Goal: Task Accomplishment & Management: Manage account settings

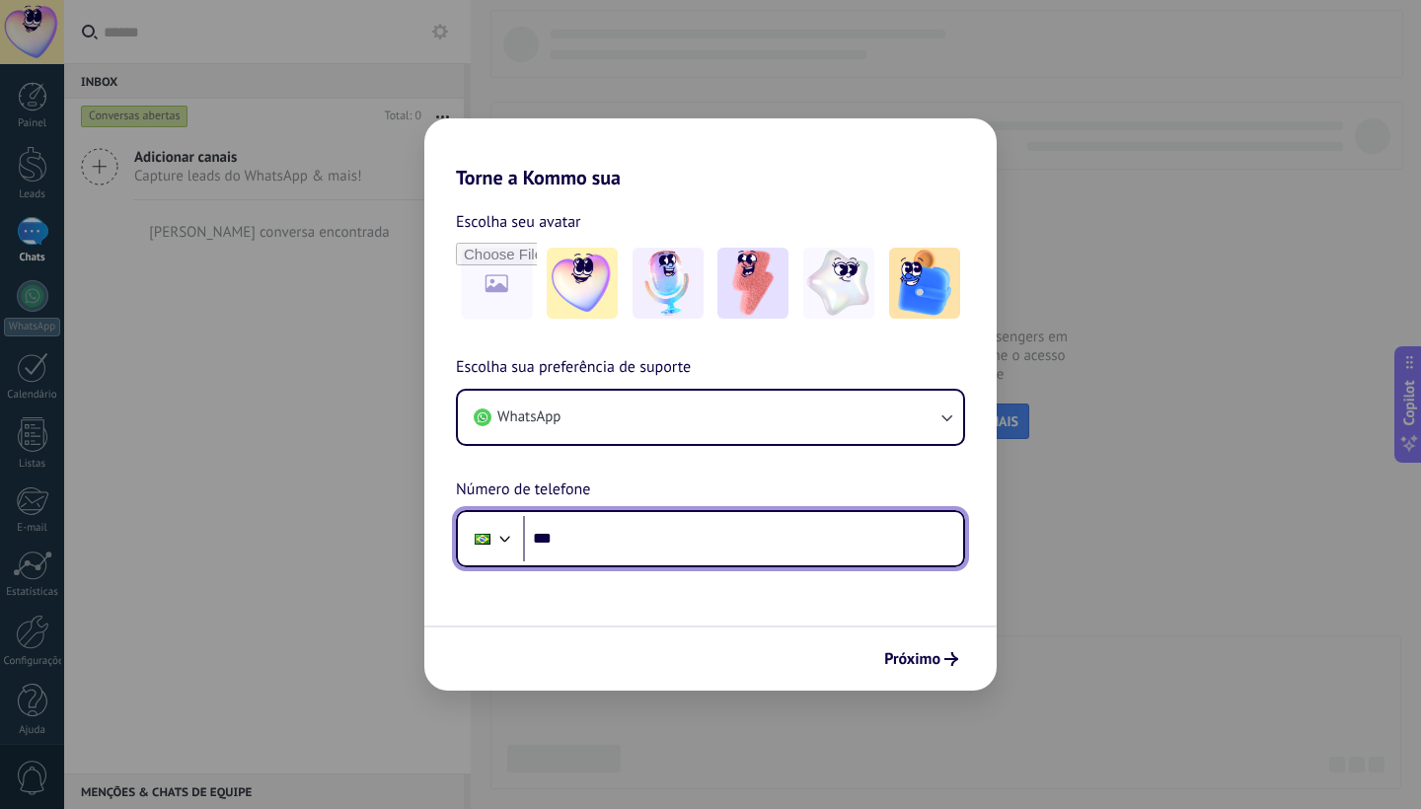
click at [622, 542] on input "***" at bounding box center [743, 538] width 440 height 45
type input "**********"
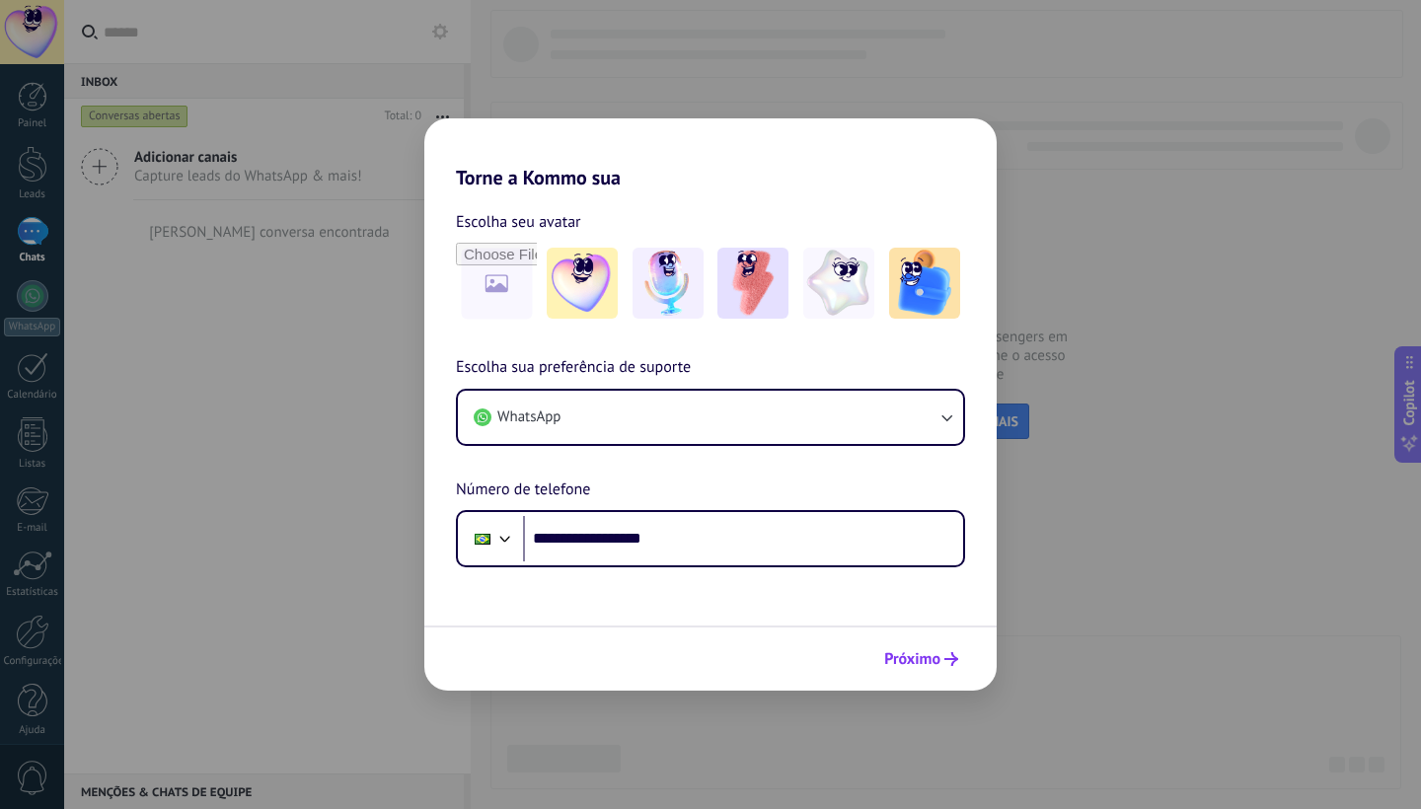
click at [910, 666] on span "Próximo" at bounding box center [912, 659] width 56 height 14
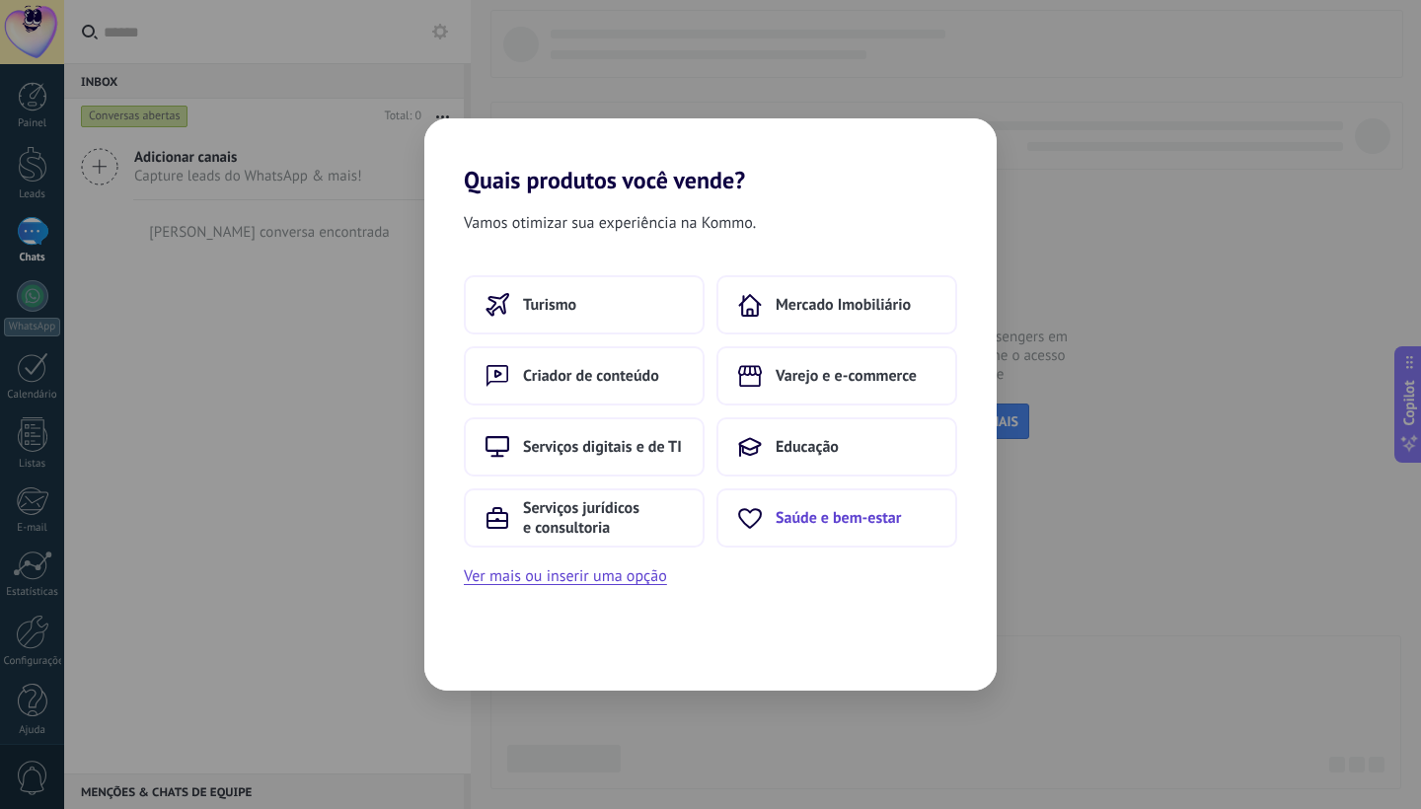
click at [854, 531] on button "Saúde e bem-estar" at bounding box center [837, 518] width 241 height 59
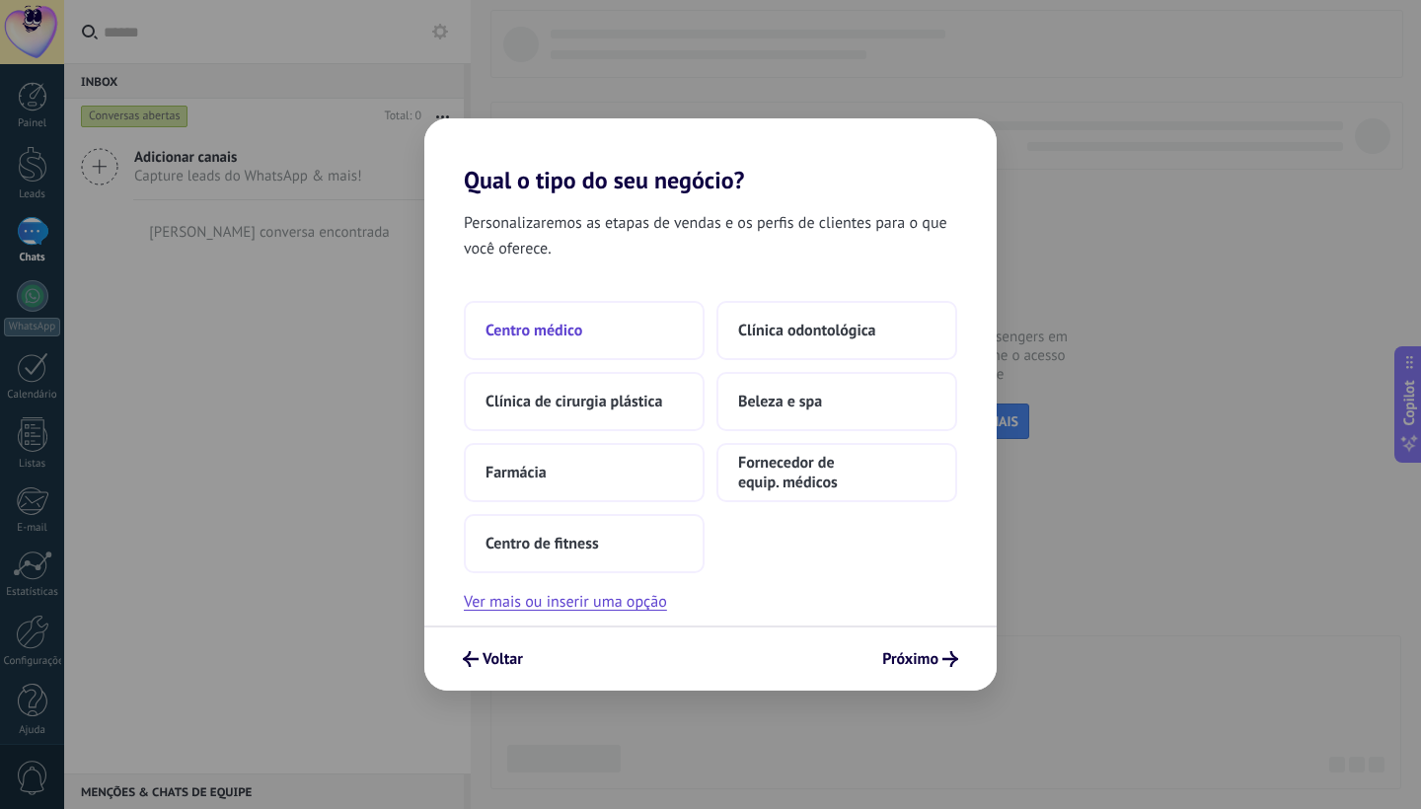
click at [587, 329] on button "Centro médico" at bounding box center [584, 330] width 241 height 59
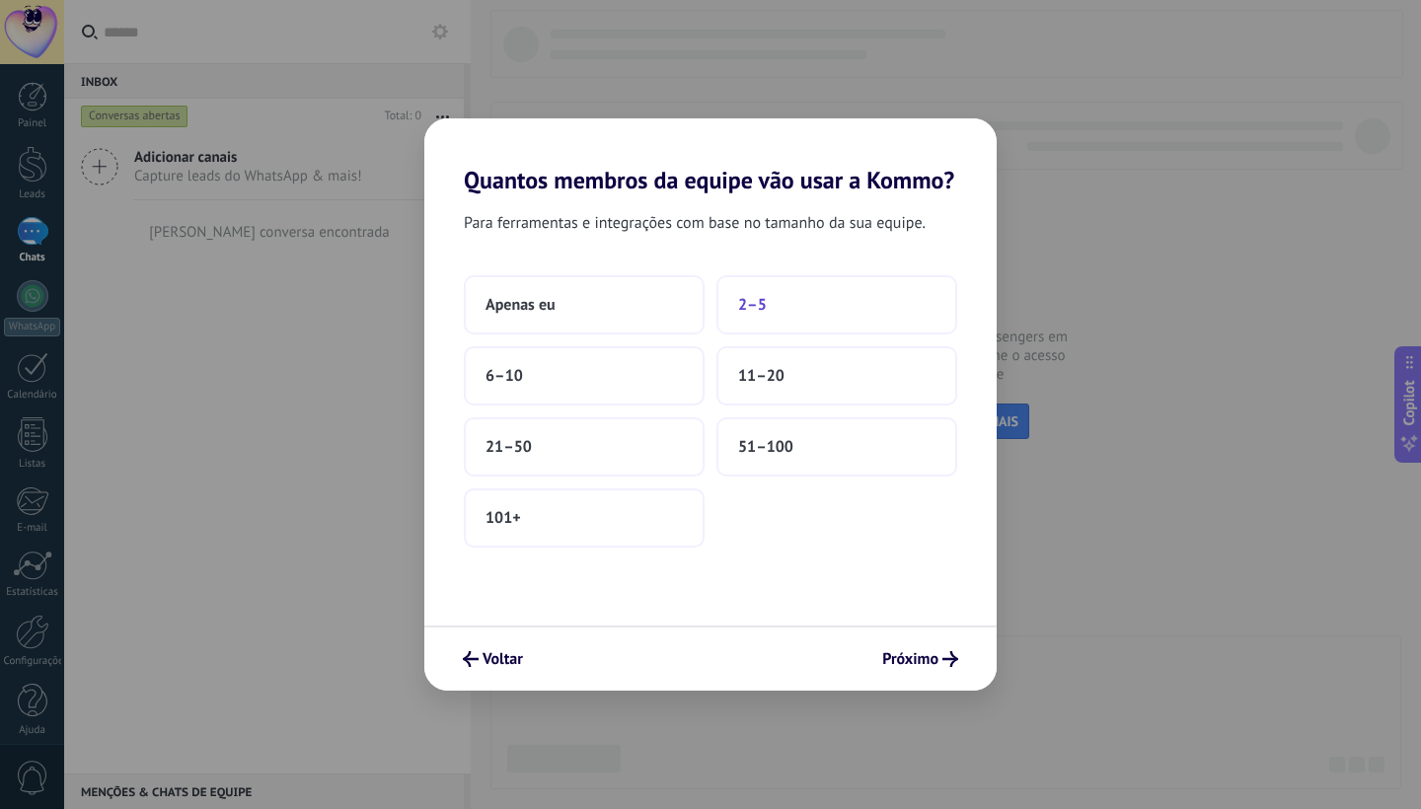
click at [779, 317] on button "2–5" at bounding box center [837, 304] width 241 height 59
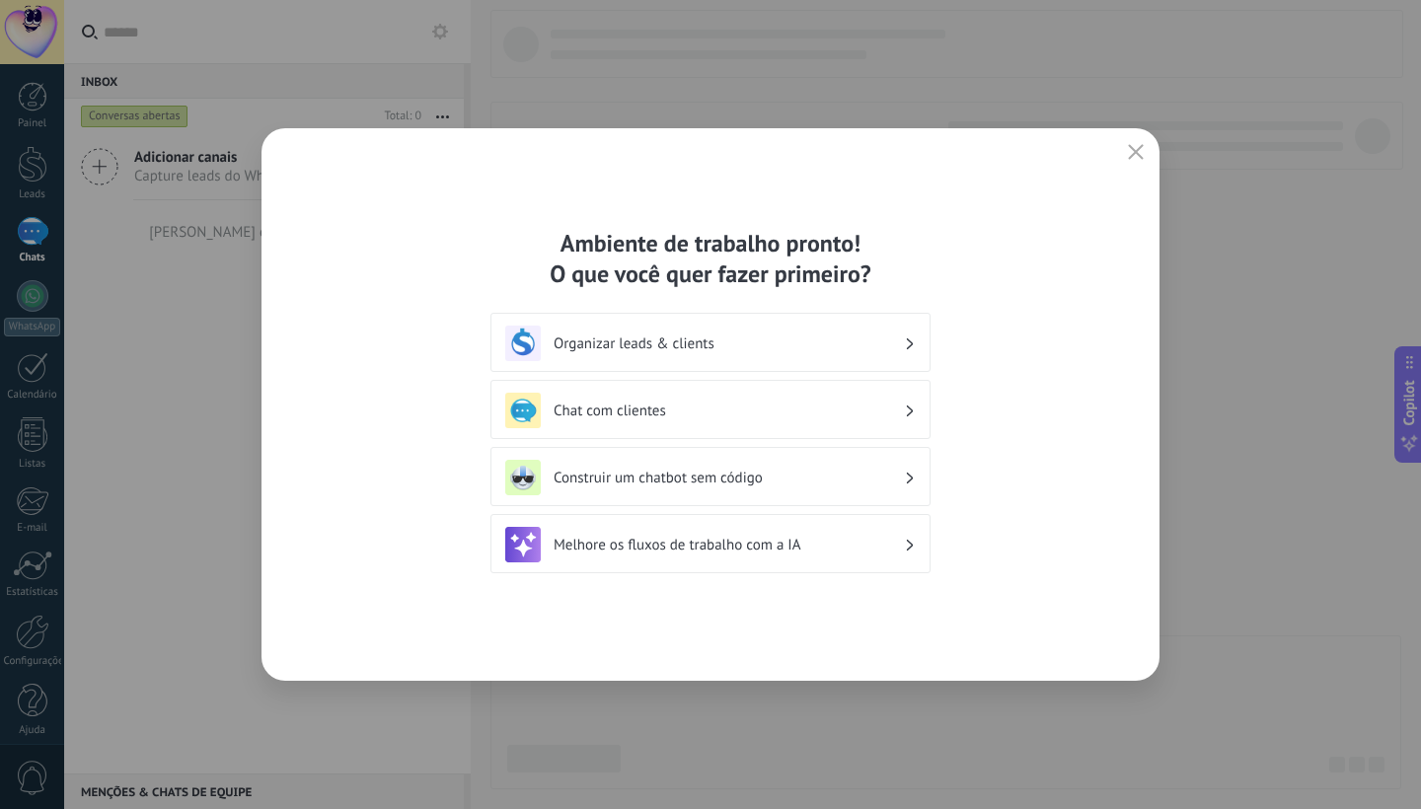
click at [674, 356] on div "Organizar leads & clients" at bounding box center [710, 344] width 411 height 36
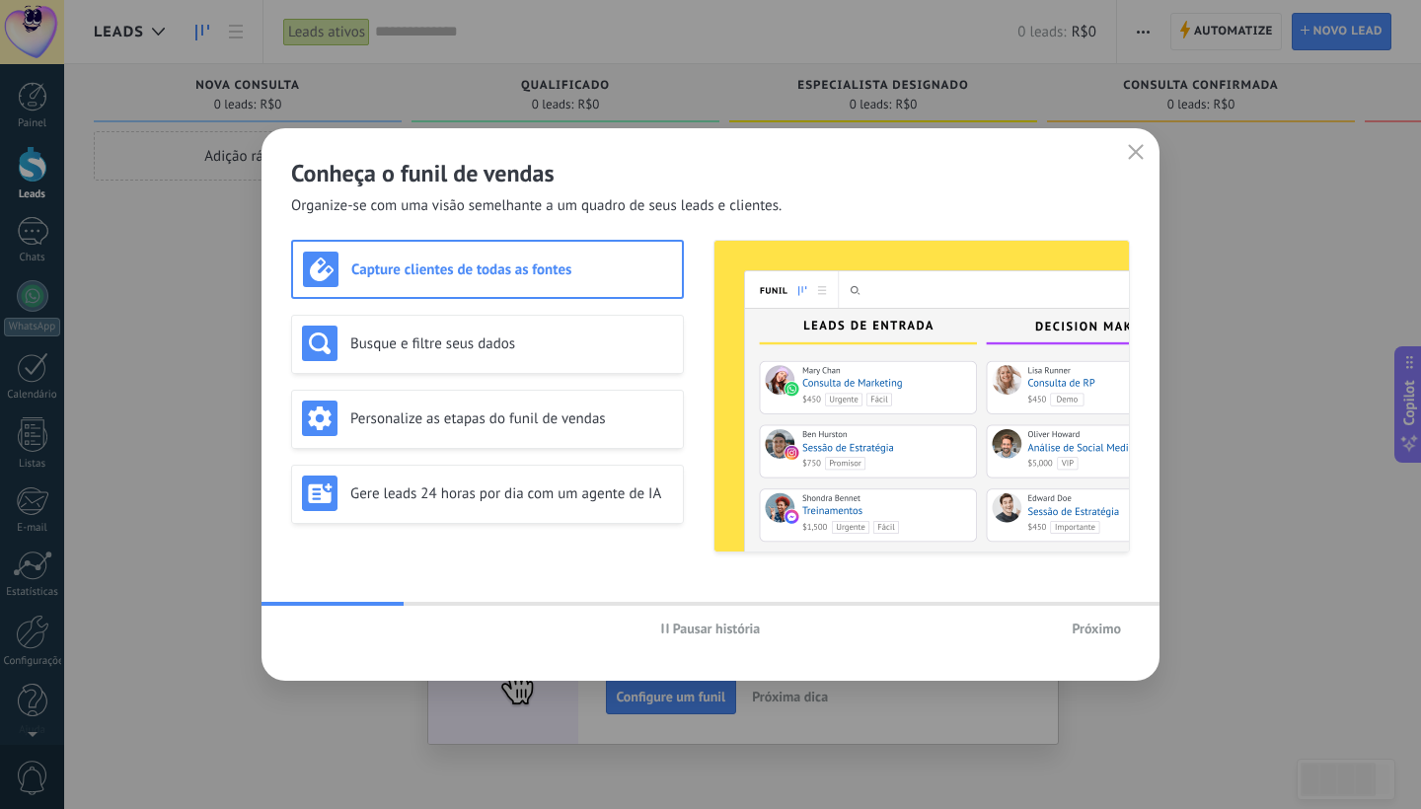
click at [1135, 155] on icon "button" at bounding box center [1136, 152] width 16 height 16
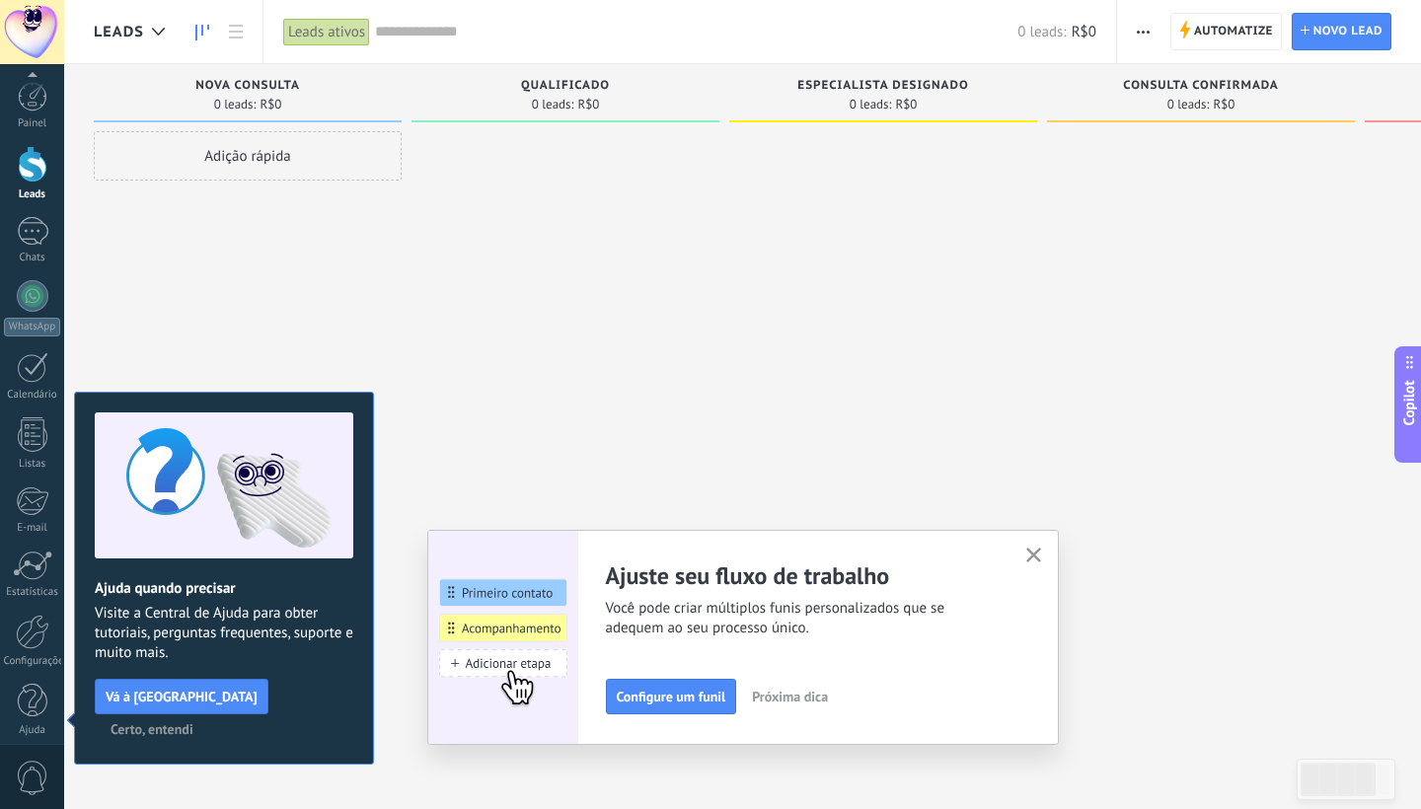
scroll to position [12, 0]
click at [1024, 551] on button "button" at bounding box center [1033, 556] width 25 height 27
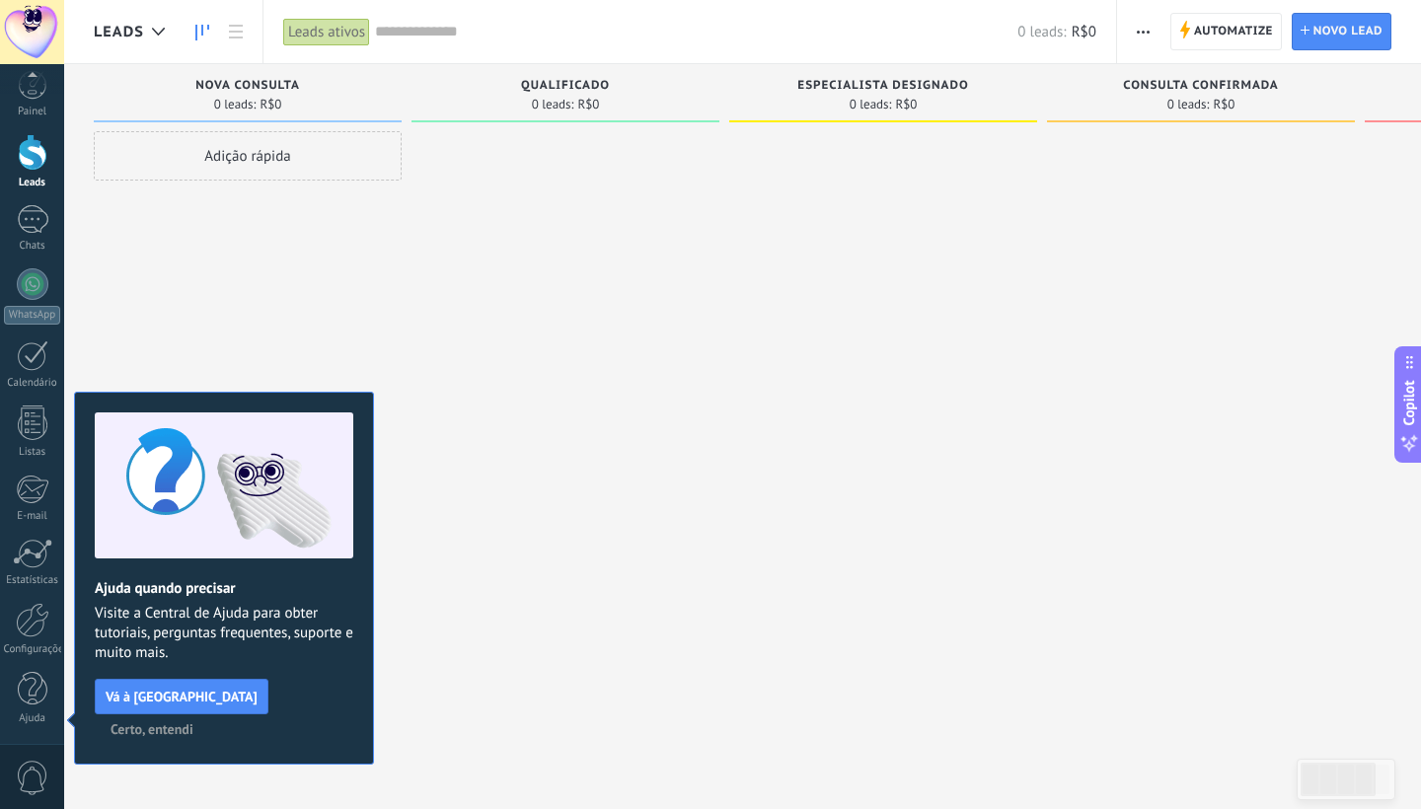
click at [193, 722] on span "Certo, entendi" at bounding box center [152, 729] width 83 height 14
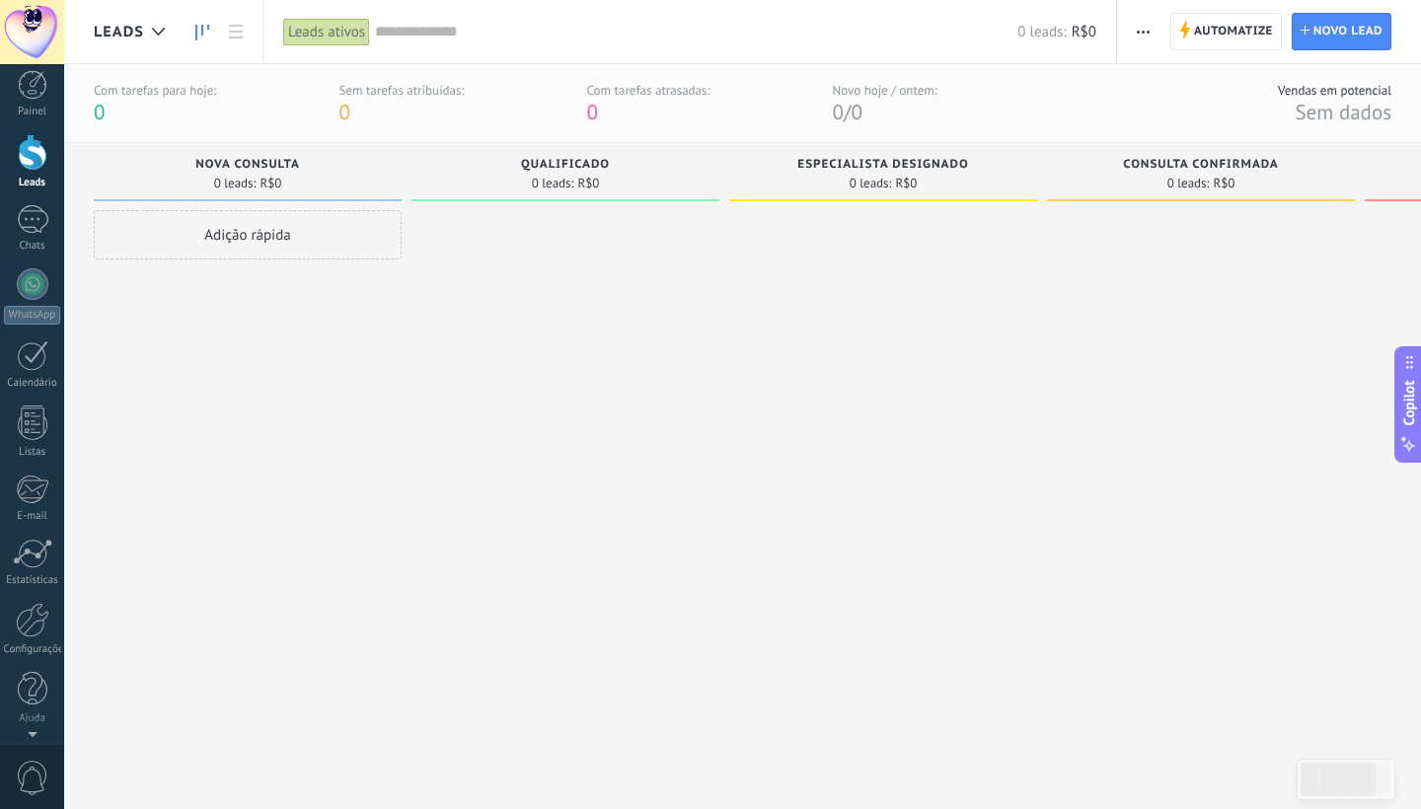
scroll to position [0, 0]
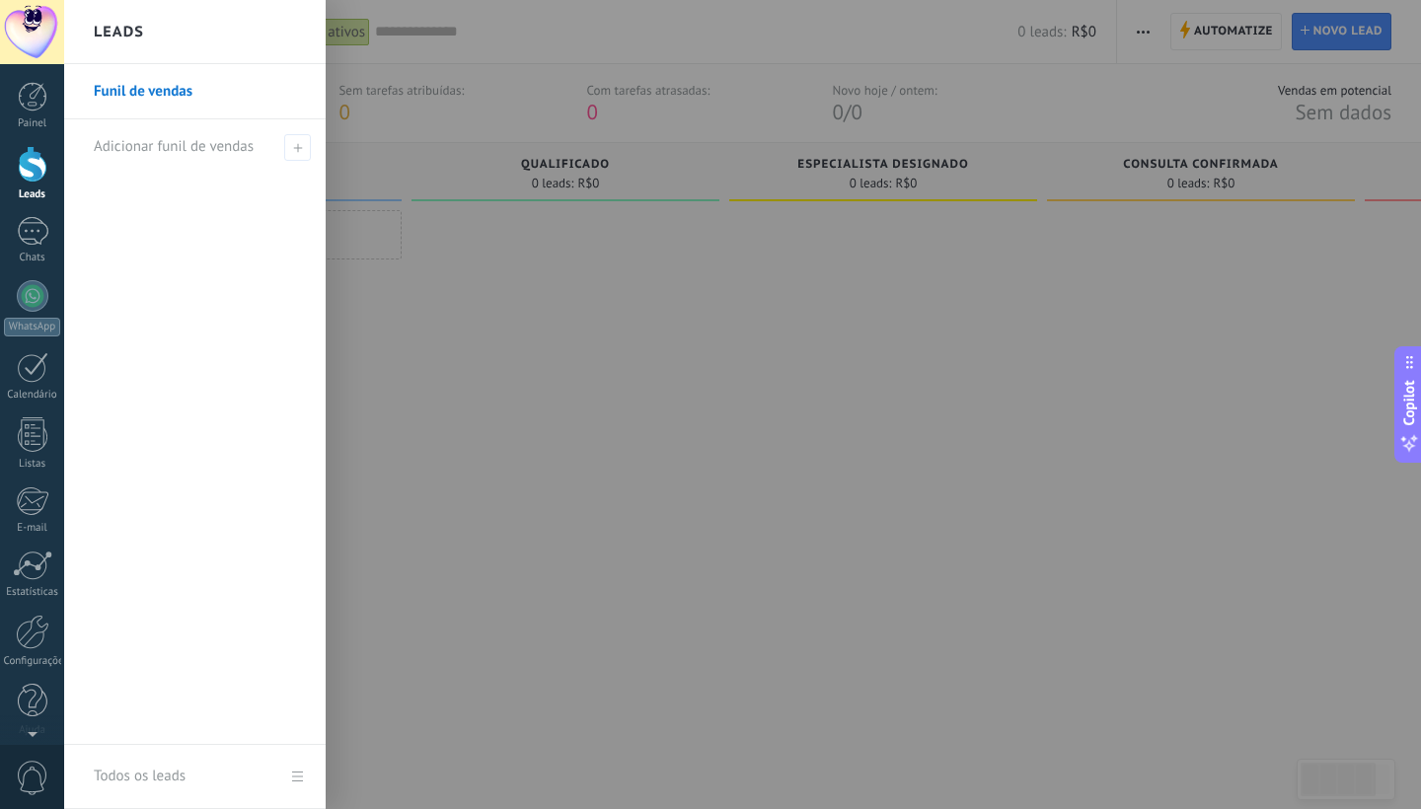
click at [1238, 35] on div at bounding box center [774, 404] width 1421 height 809
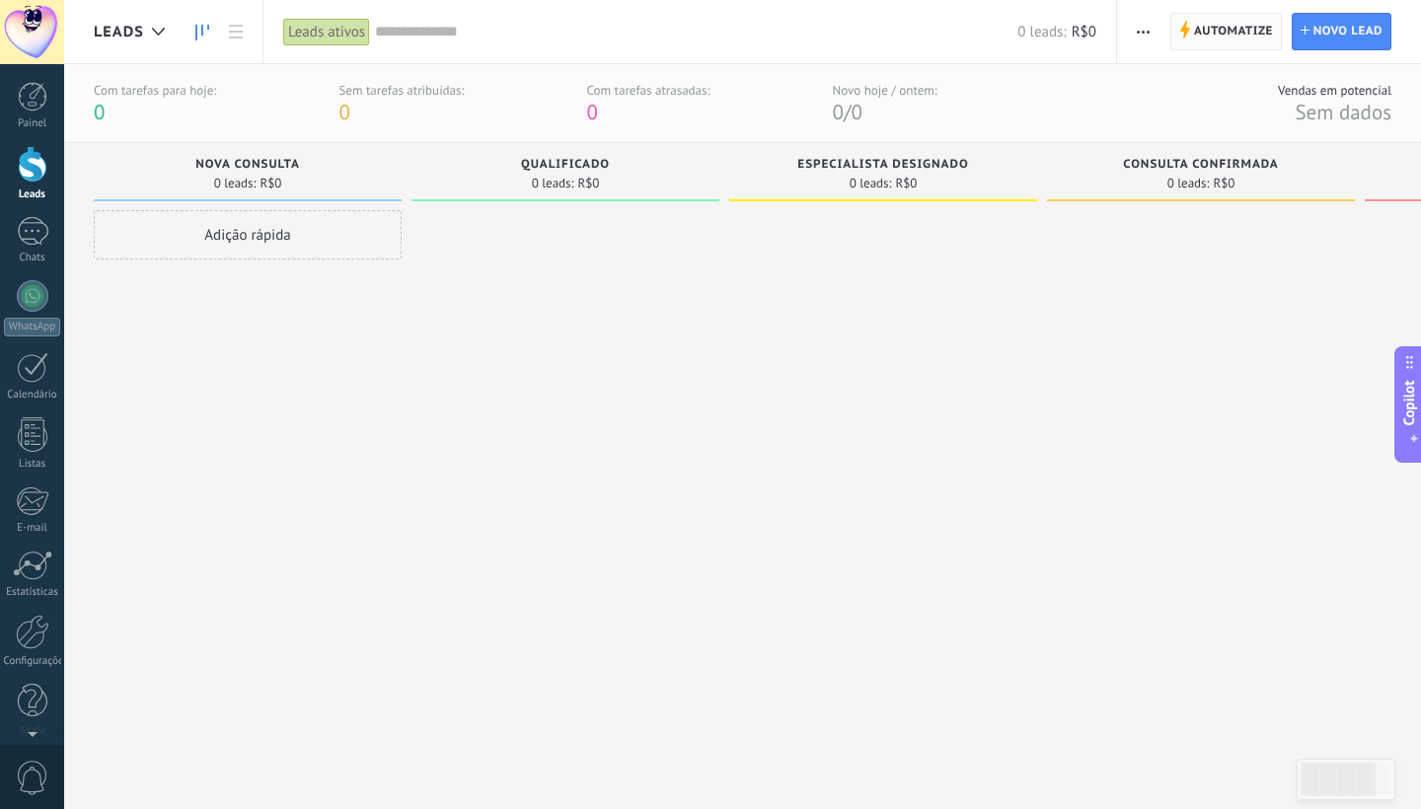
click at [1214, 33] on span "Automatize" at bounding box center [1233, 32] width 79 height 36
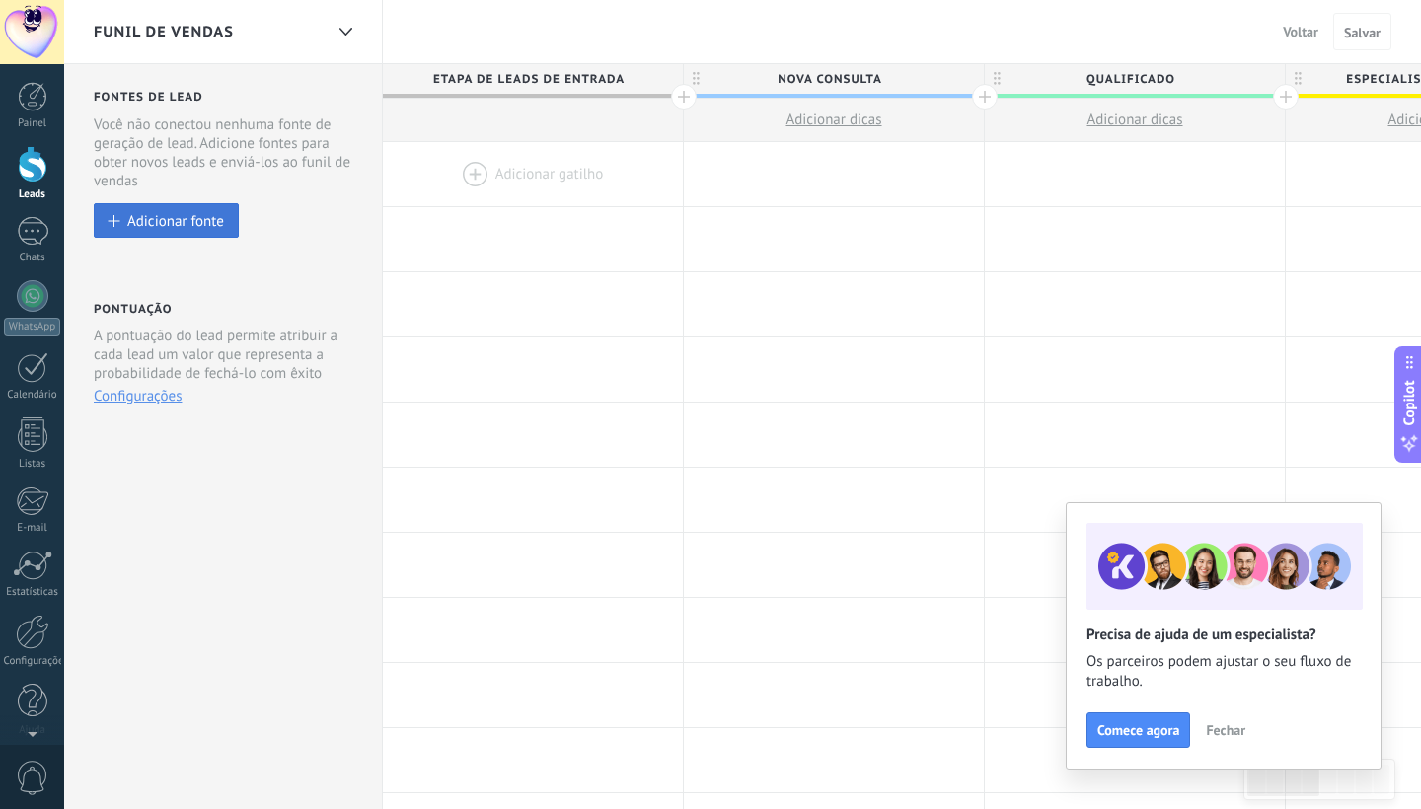
click at [218, 216] on div "Adicionar fonte" at bounding box center [175, 220] width 97 height 17
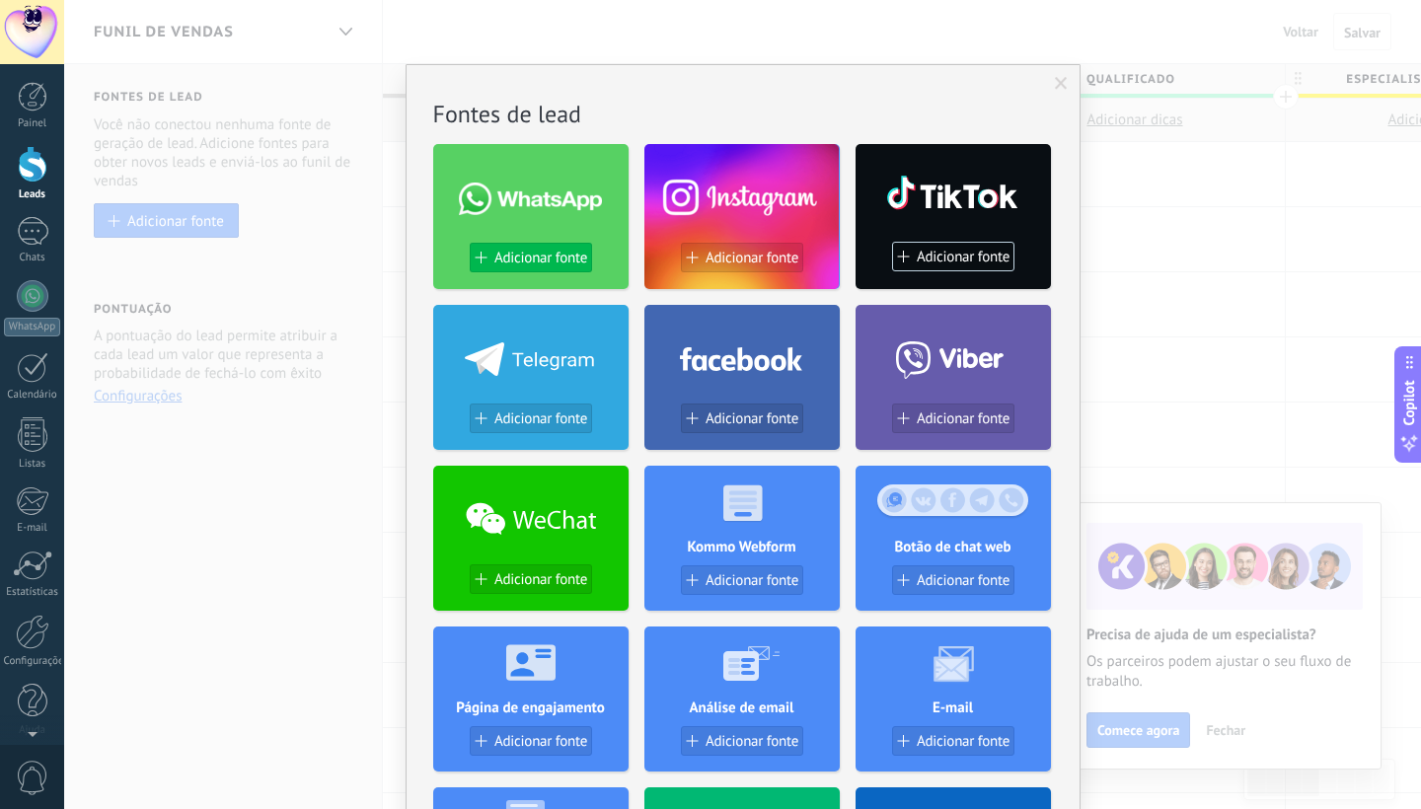
click at [551, 263] on span "Adicionar fonte" at bounding box center [540, 258] width 93 height 17
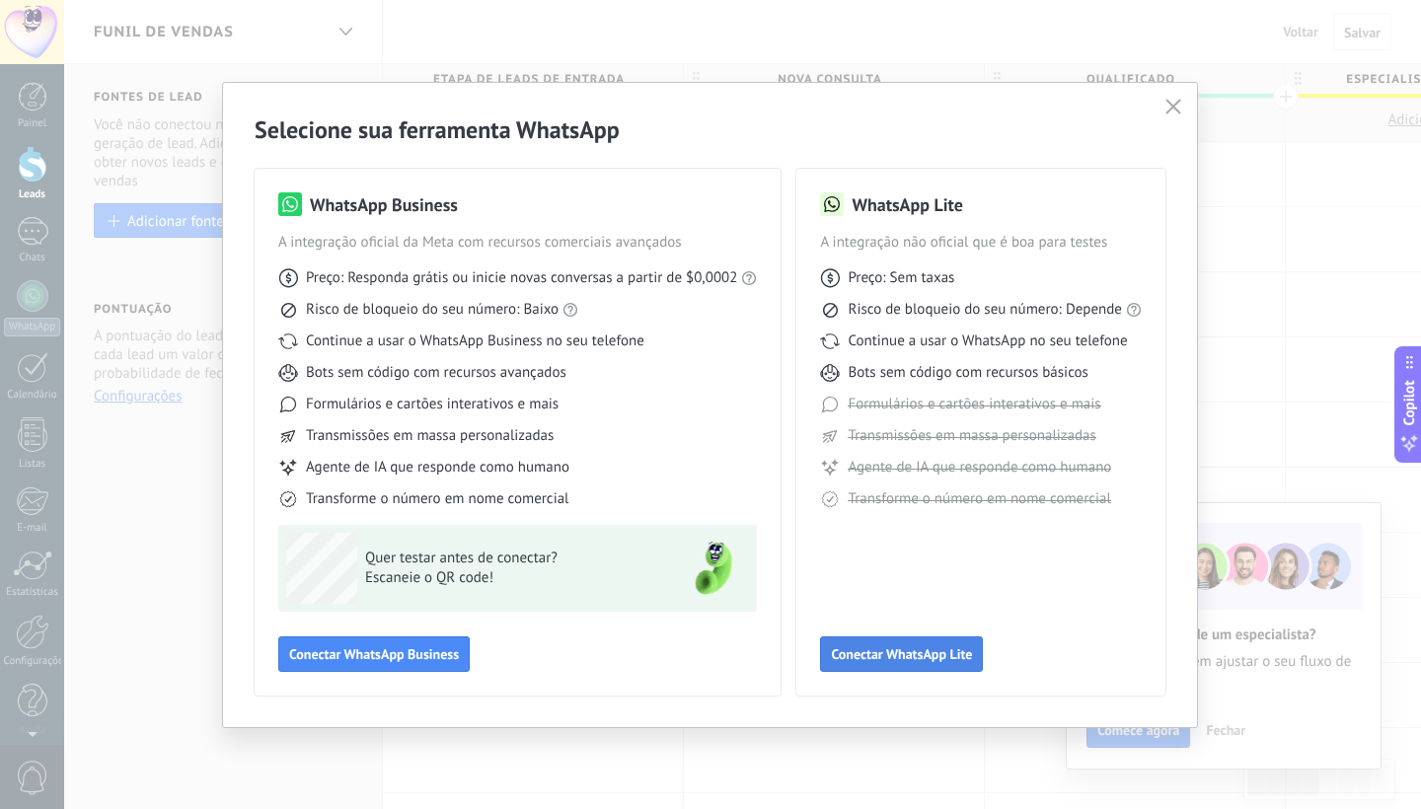
click at [921, 653] on span "Conectar WhatsApp Lite" at bounding box center [901, 654] width 141 height 14
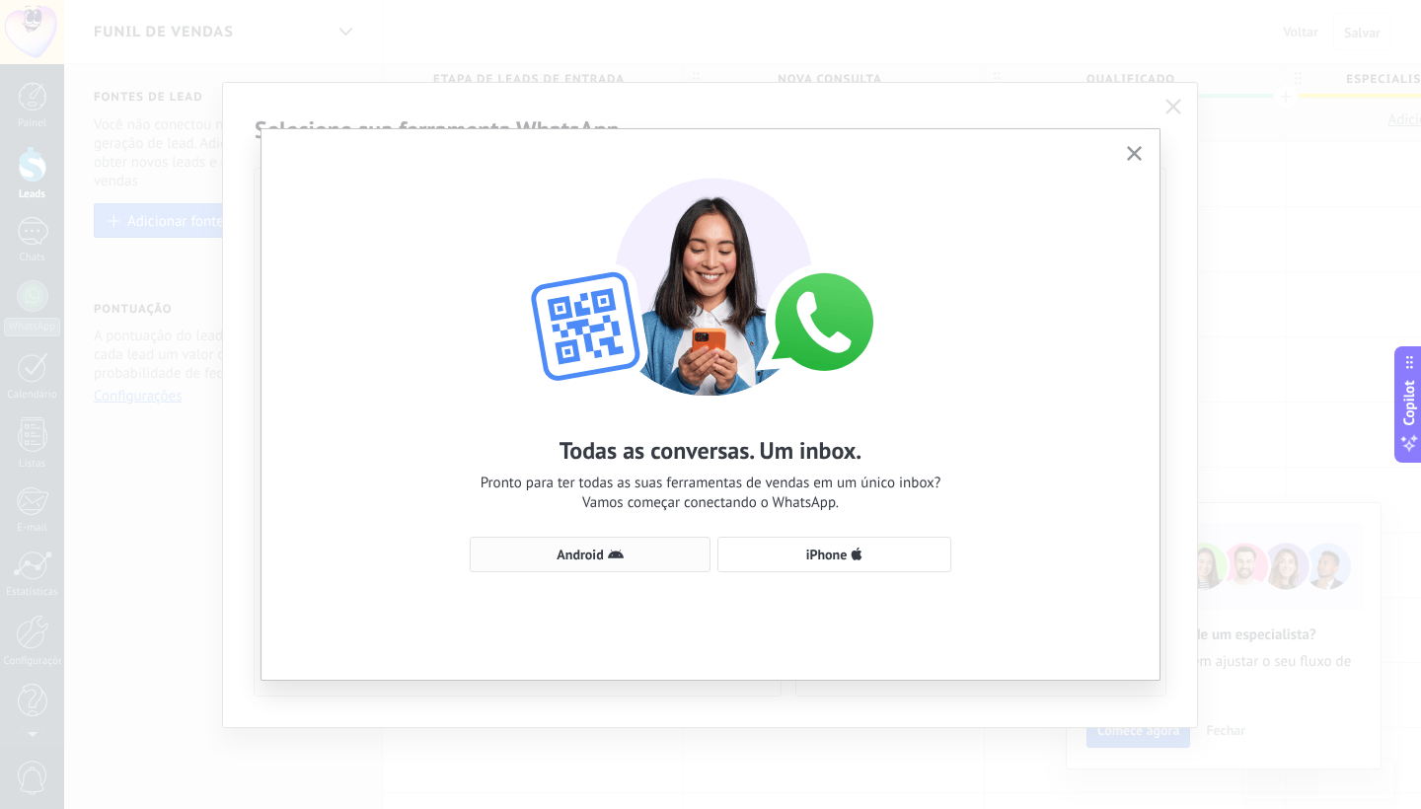
click at [566, 559] on span "Android" at bounding box center [580, 555] width 46 height 14
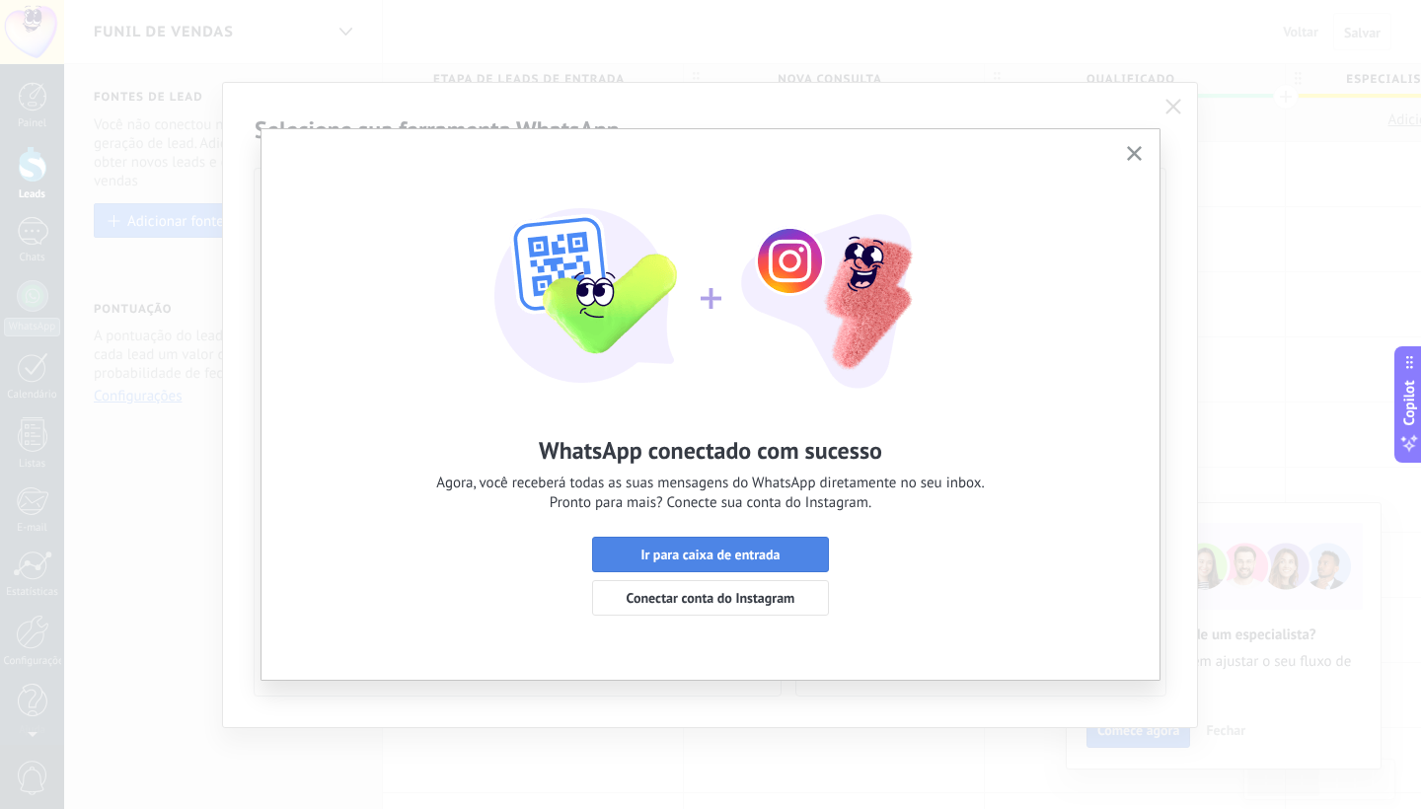
click at [737, 551] on span "Ir para caixa de entrada" at bounding box center [710, 555] width 139 height 14
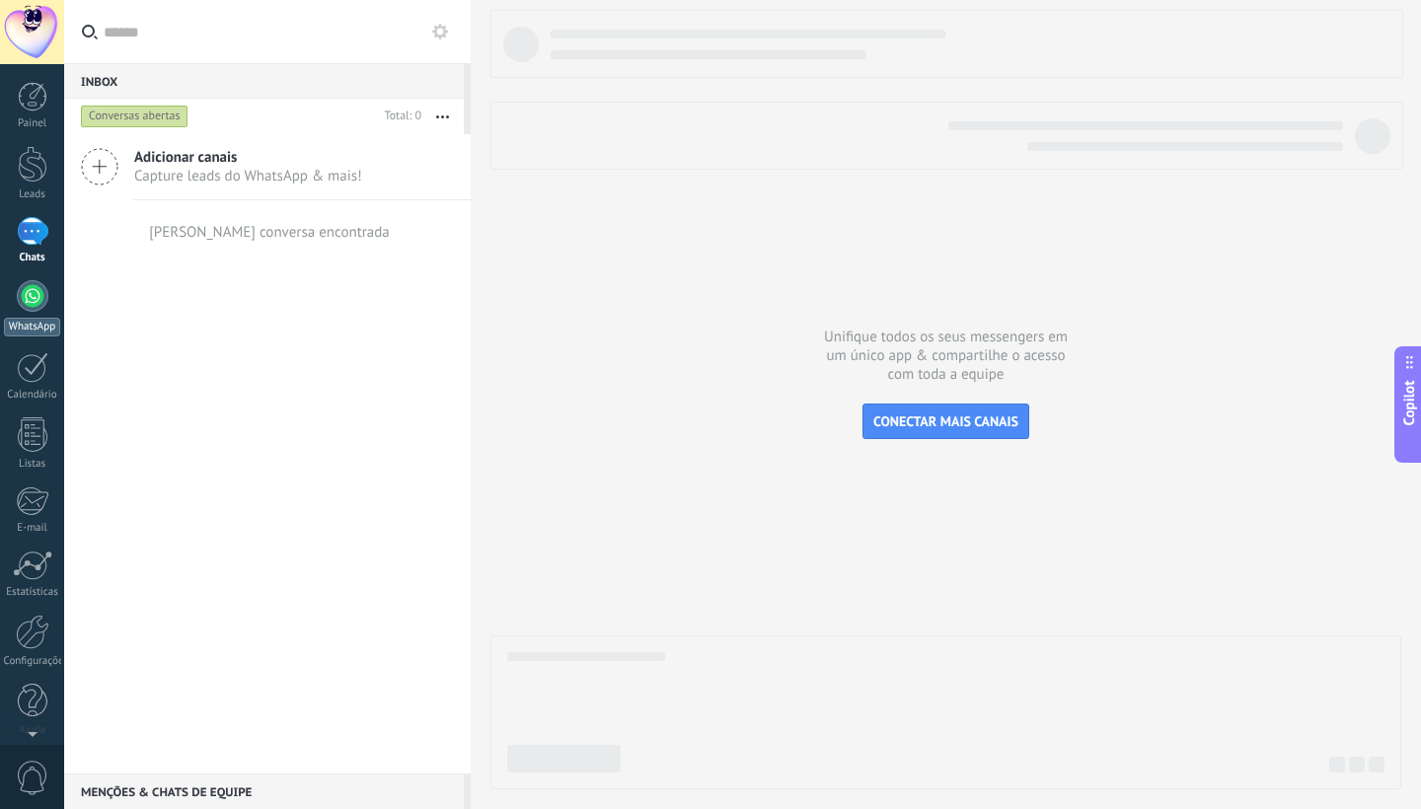
click at [30, 292] on div at bounding box center [33, 296] width 32 height 32
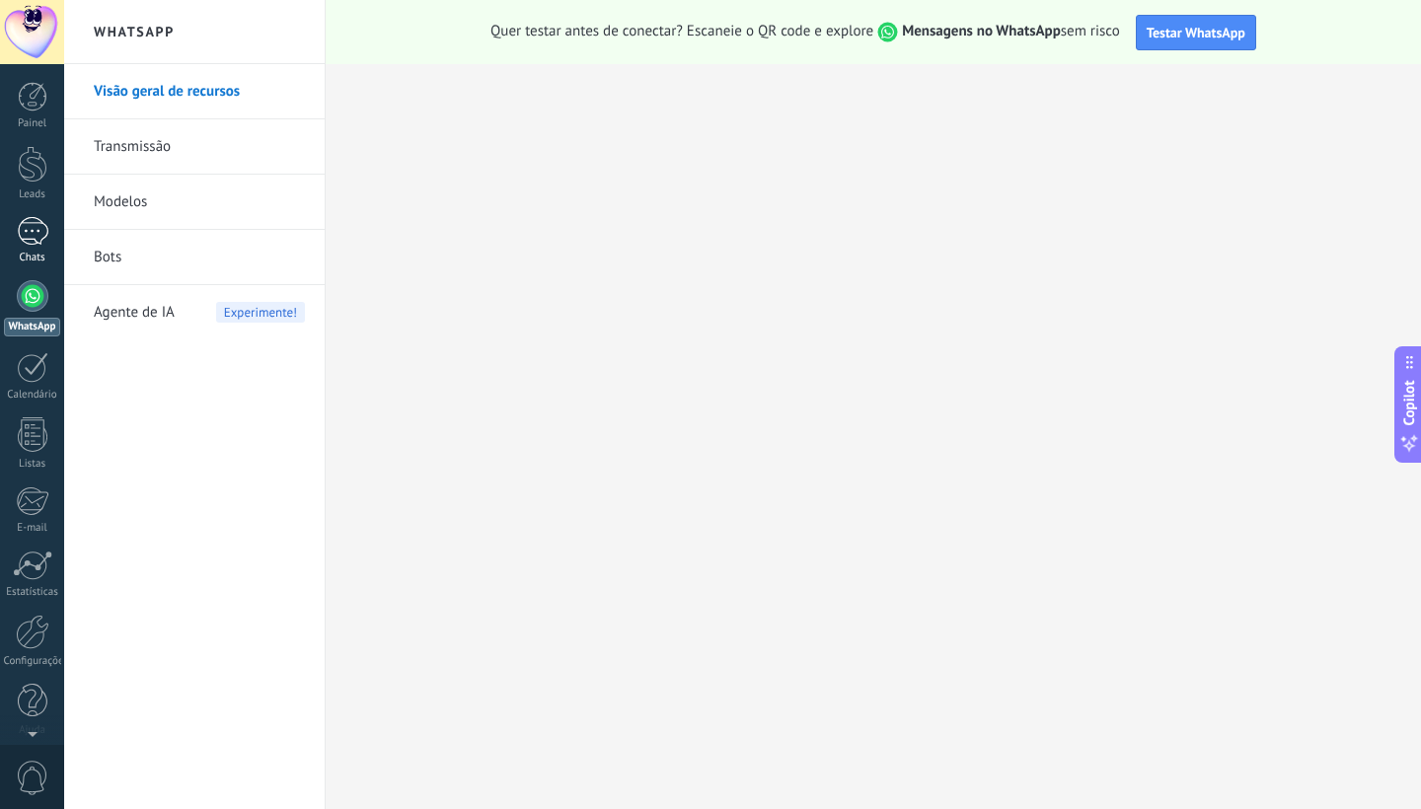
click at [50, 246] on link "Chats" at bounding box center [32, 240] width 64 height 47
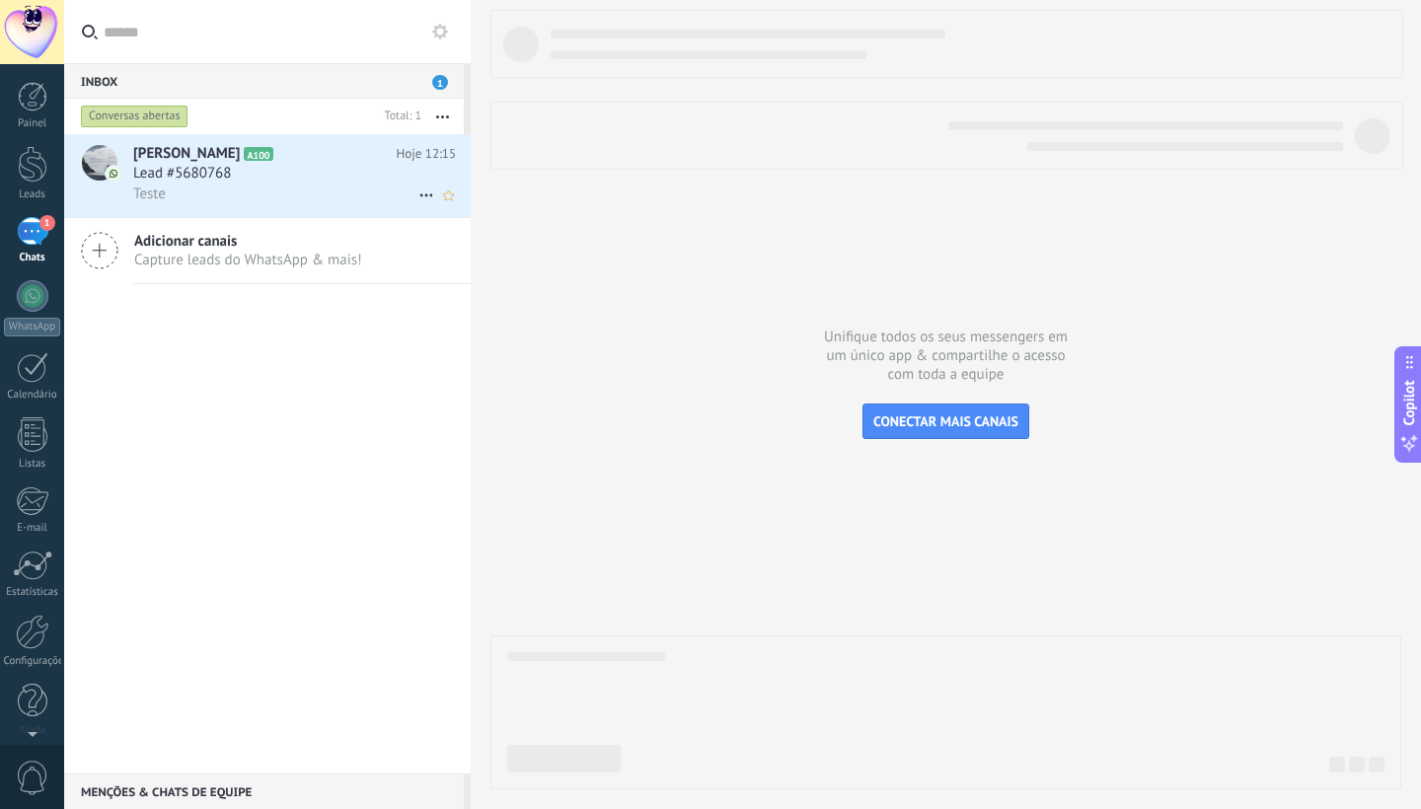
click at [288, 202] on div "Teste" at bounding box center [294, 194] width 323 height 21
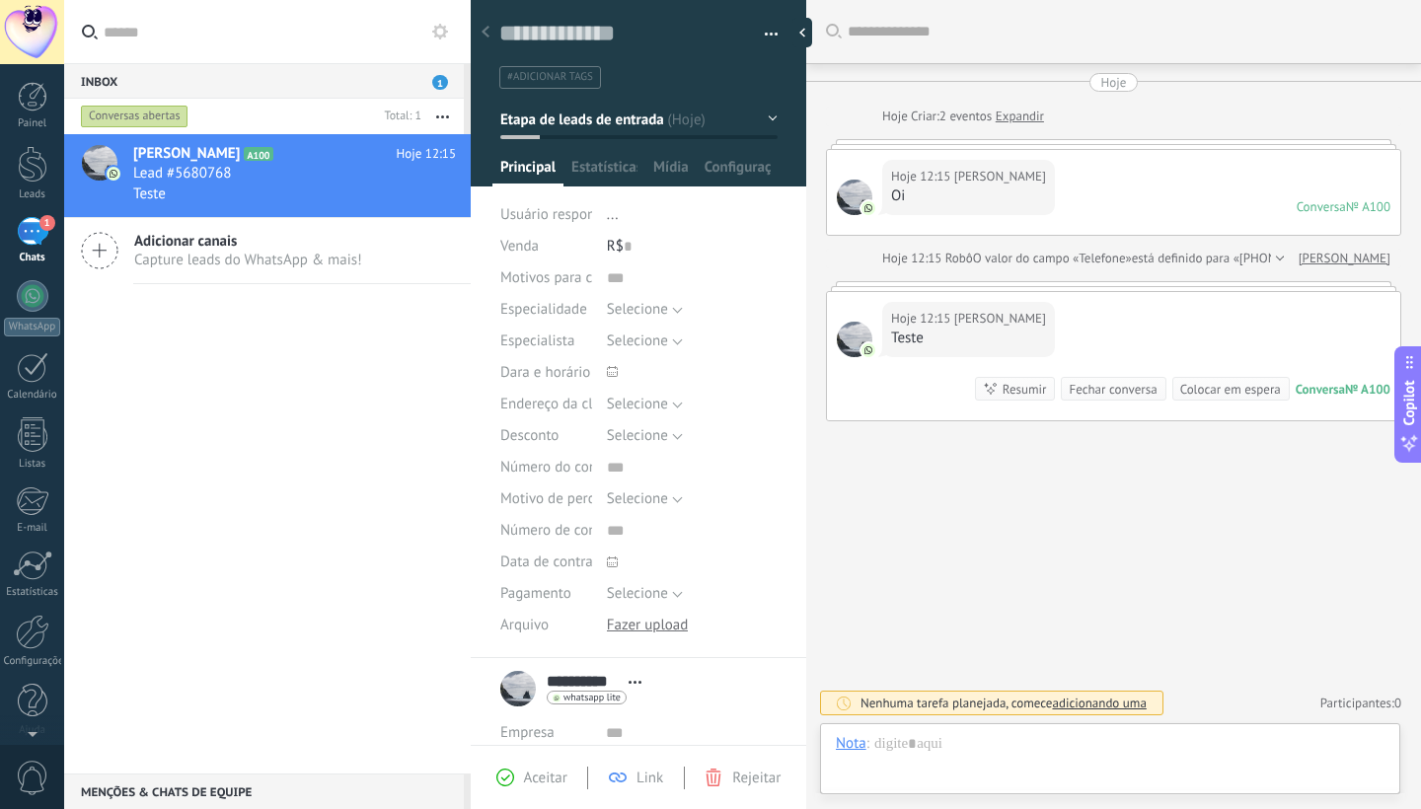
scroll to position [30, 0]
click at [1085, 747] on div at bounding box center [1110, 763] width 549 height 59
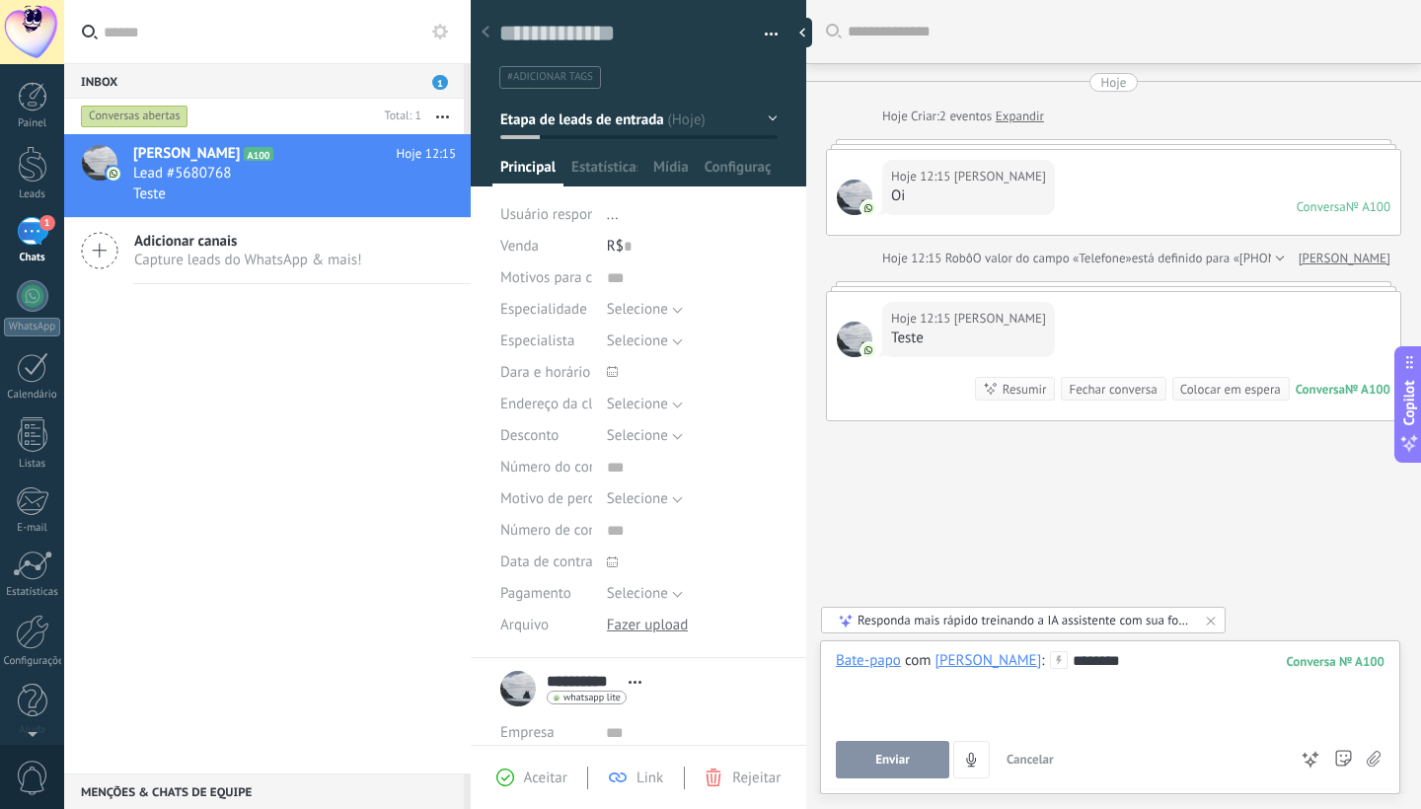
click at [1094, 664] on div "********" at bounding box center [1110, 688] width 549 height 75
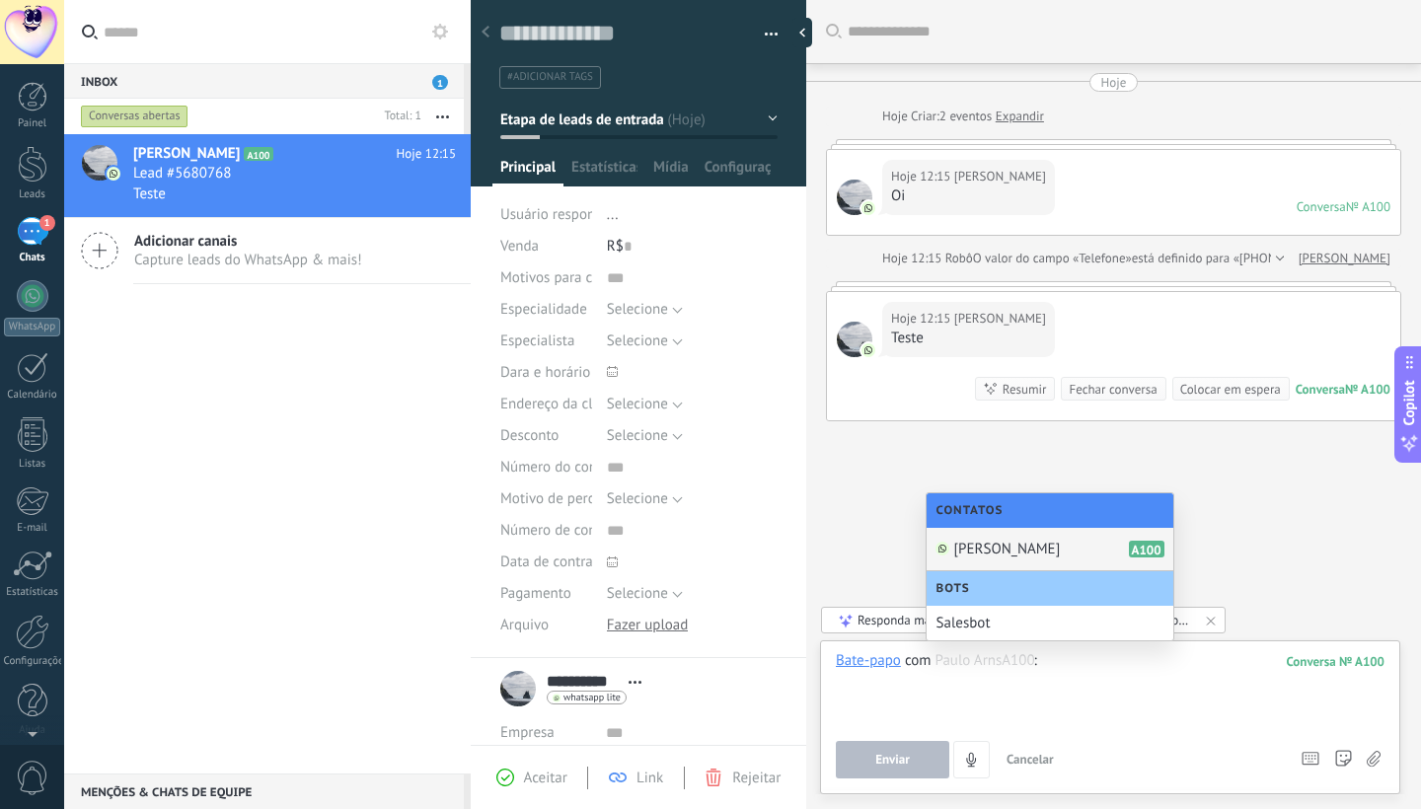
click at [1037, 561] on div "[PERSON_NAME] A100" at bounding box center [1050, 549] width 247 height 43
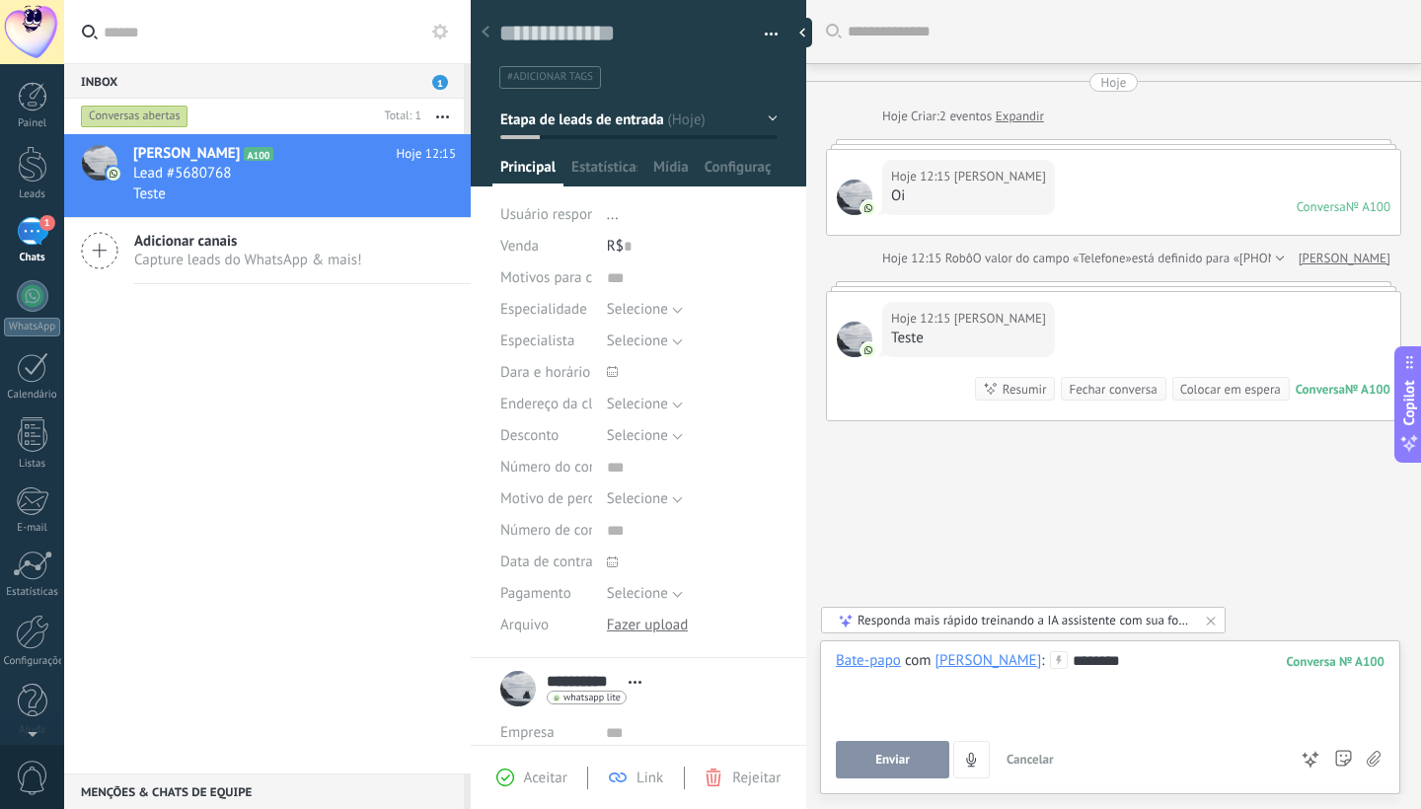
click at [881, 758] on span "Enviar" at bounding box center [892, 760] width 35 height 14
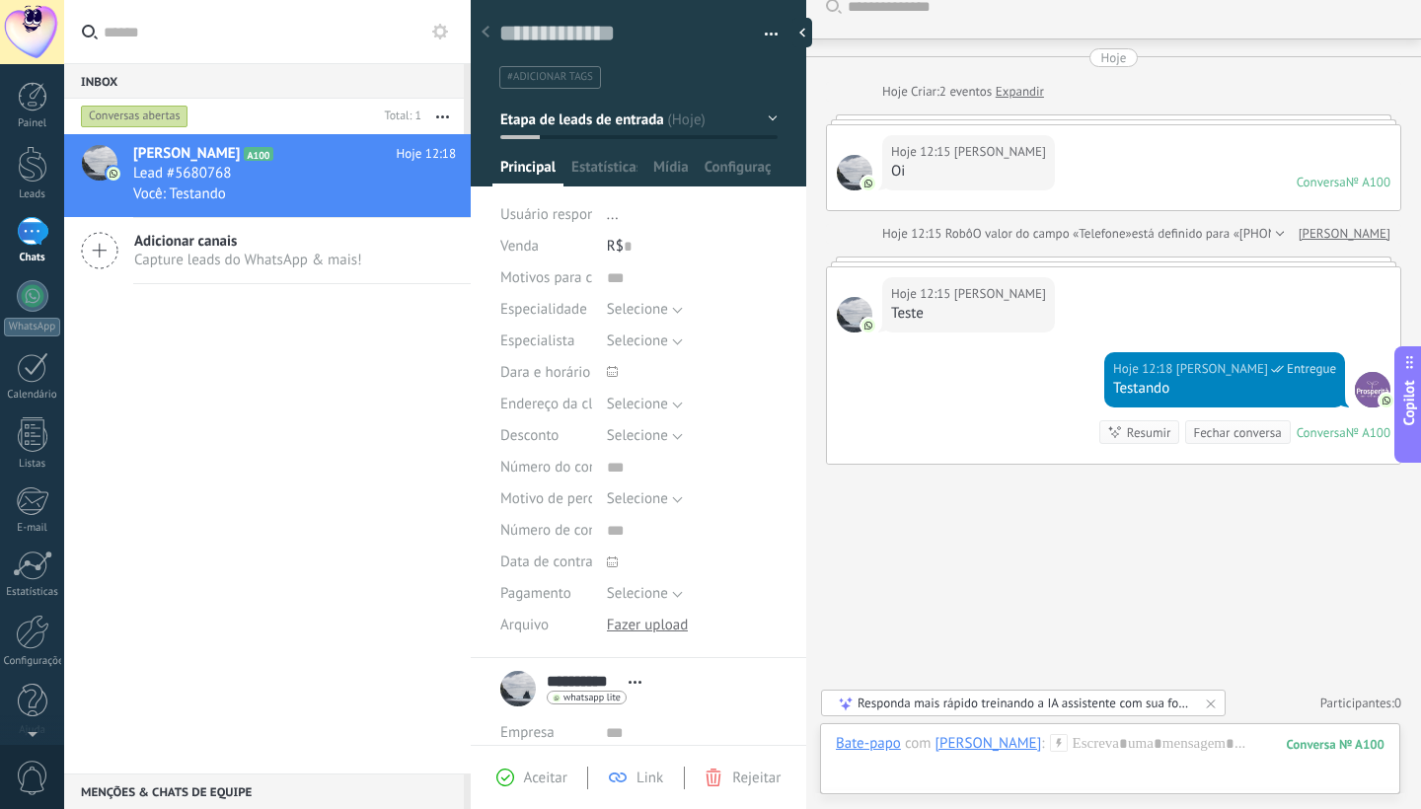
click at [45, 104] on div at bounding box center [33, 97] width 30 height 30
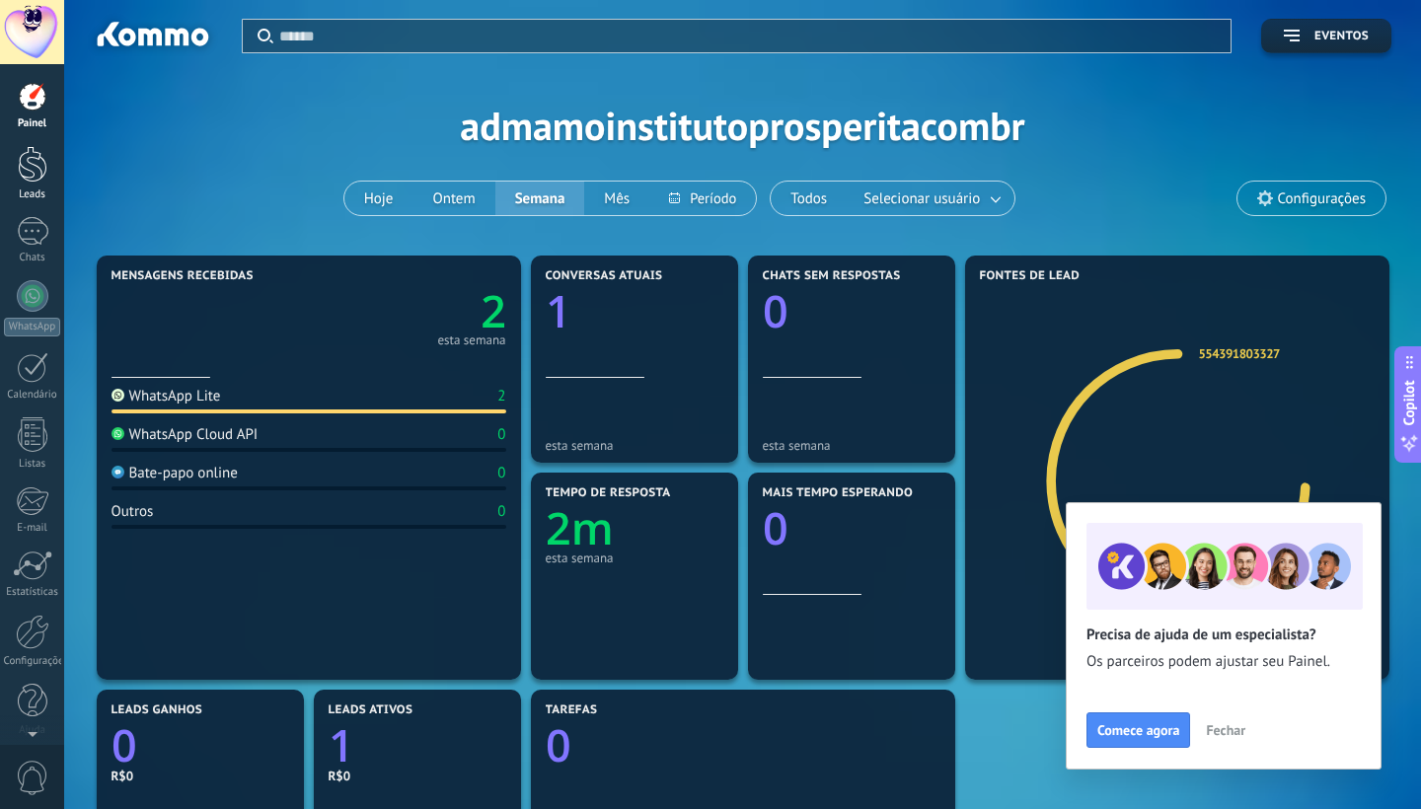
click at [34, 190] on div "Leads" at bounding box center [32, 195] width 57 height 13
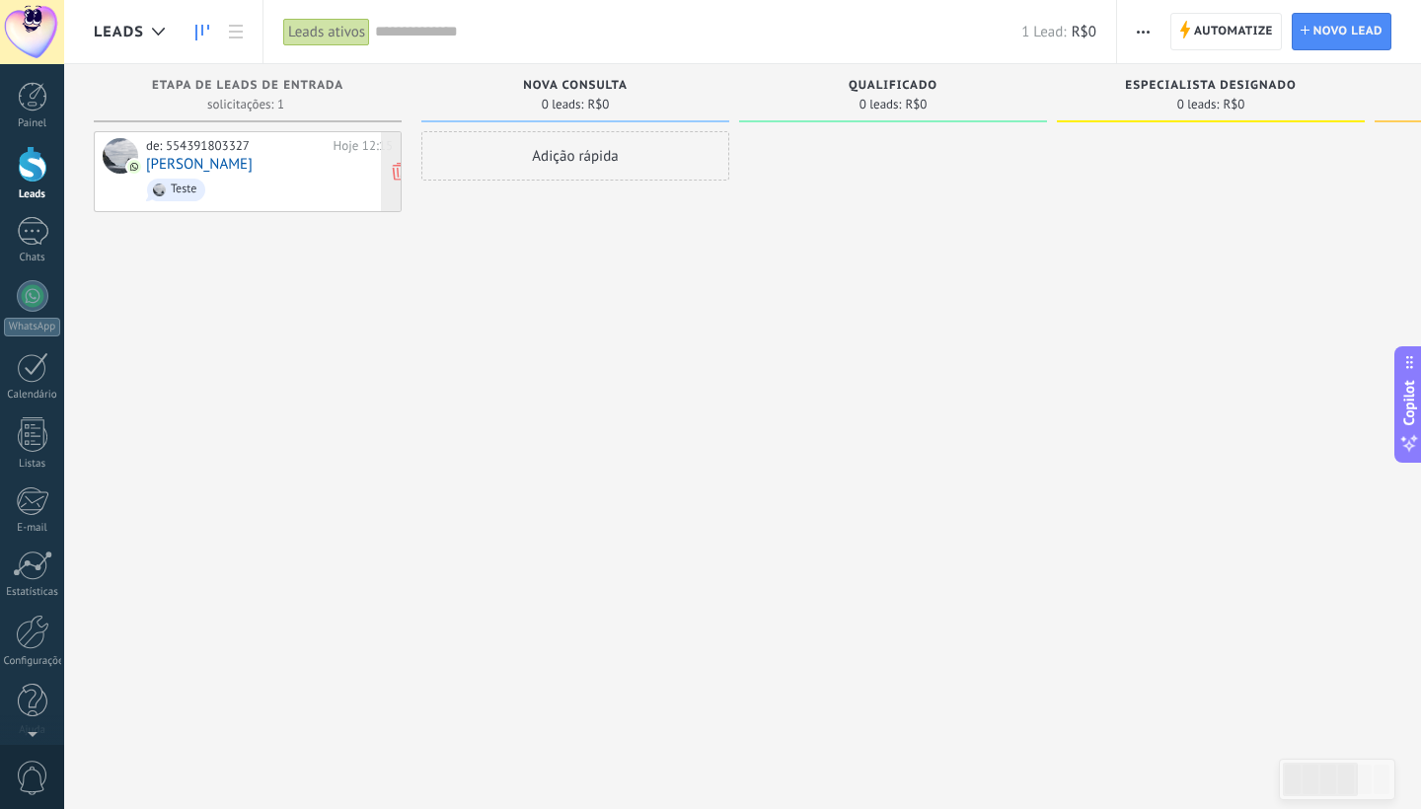
click at [286, 189] on span "Teste" at bounding box center [269, 190] width 247 height 31
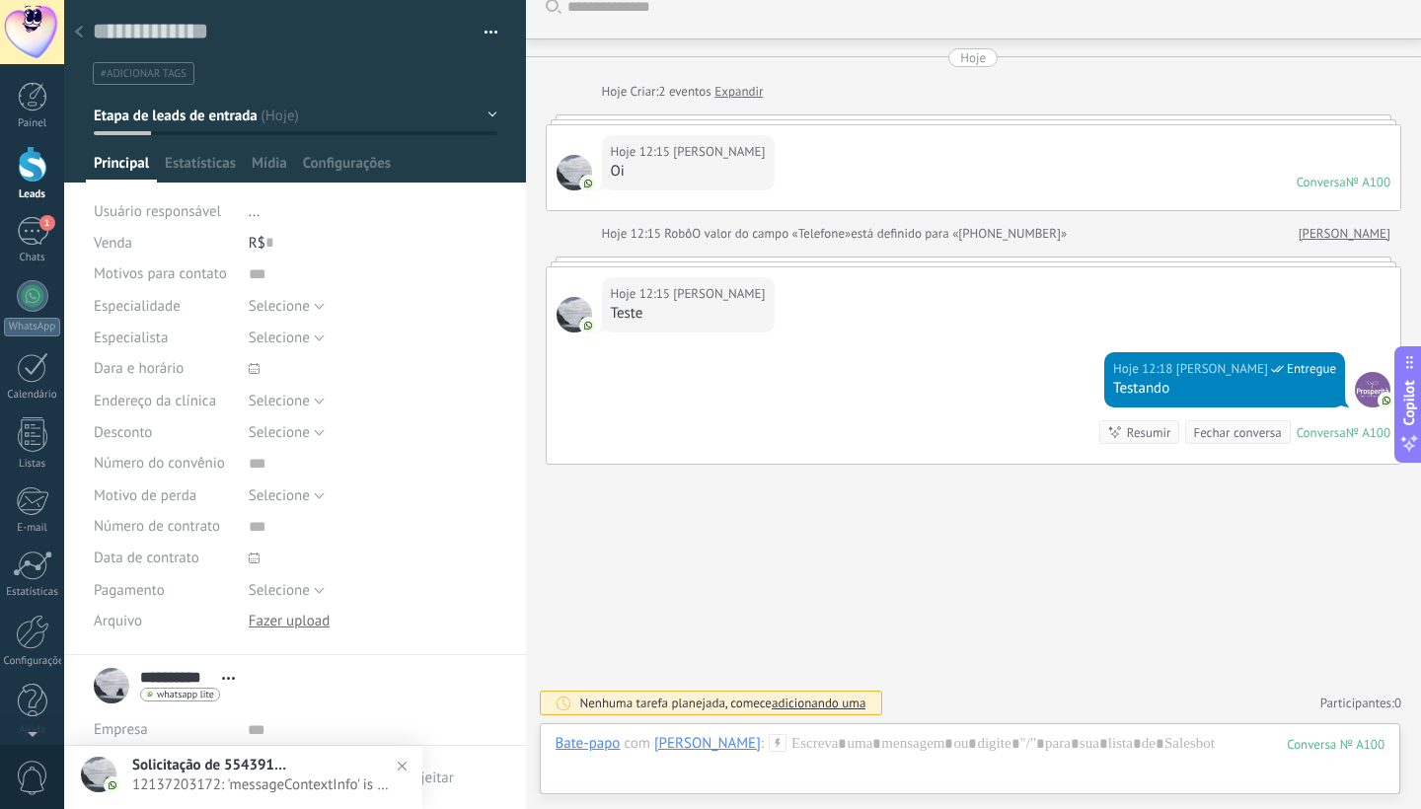
scroll to position [25, 0]
click at [31, 231] on div "1" at bounding box center [33, 231] width 32 height 29
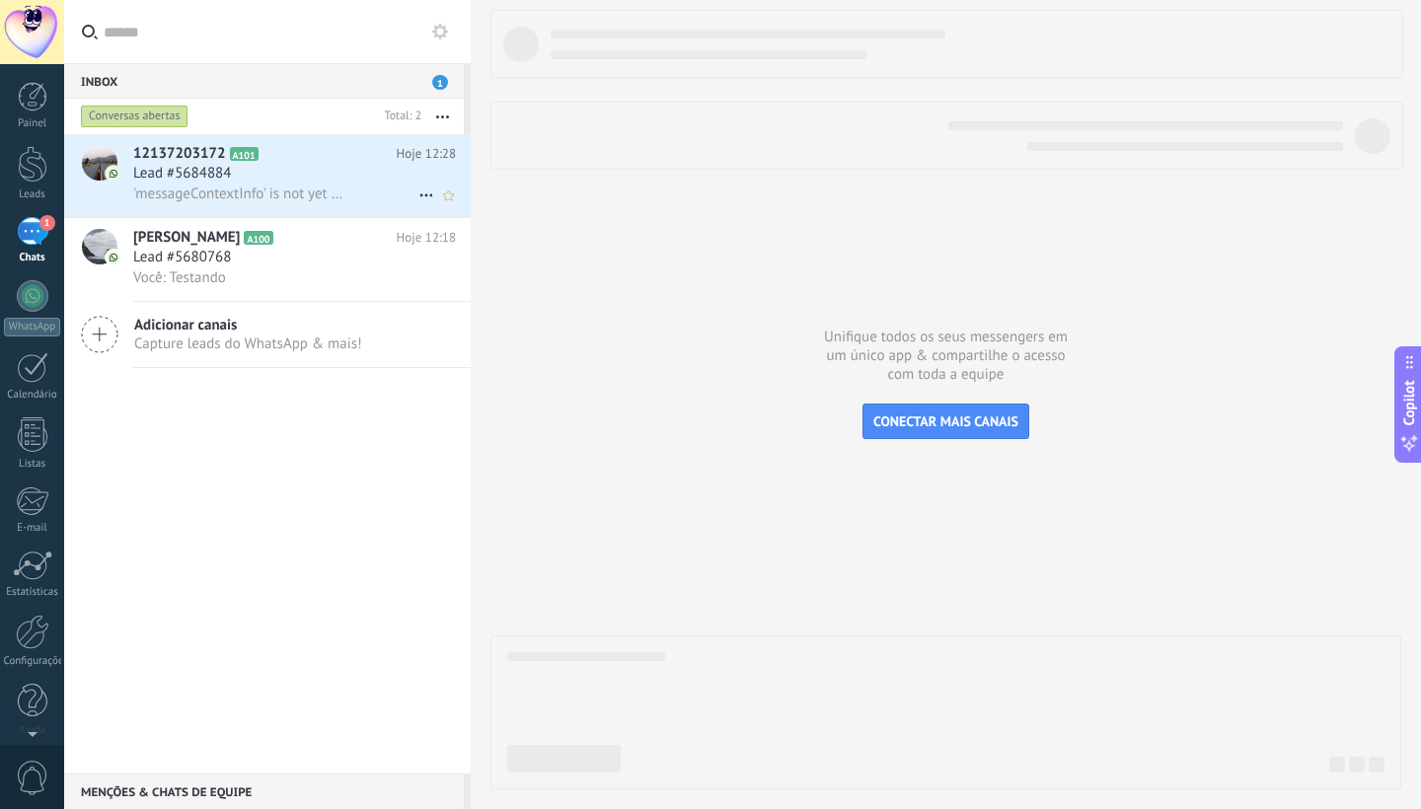
click at [289, 199] on span "'messageContextInfo' is not yet supported. Use your device to view this message." at bounding box center [240, 194] width 214 height 19
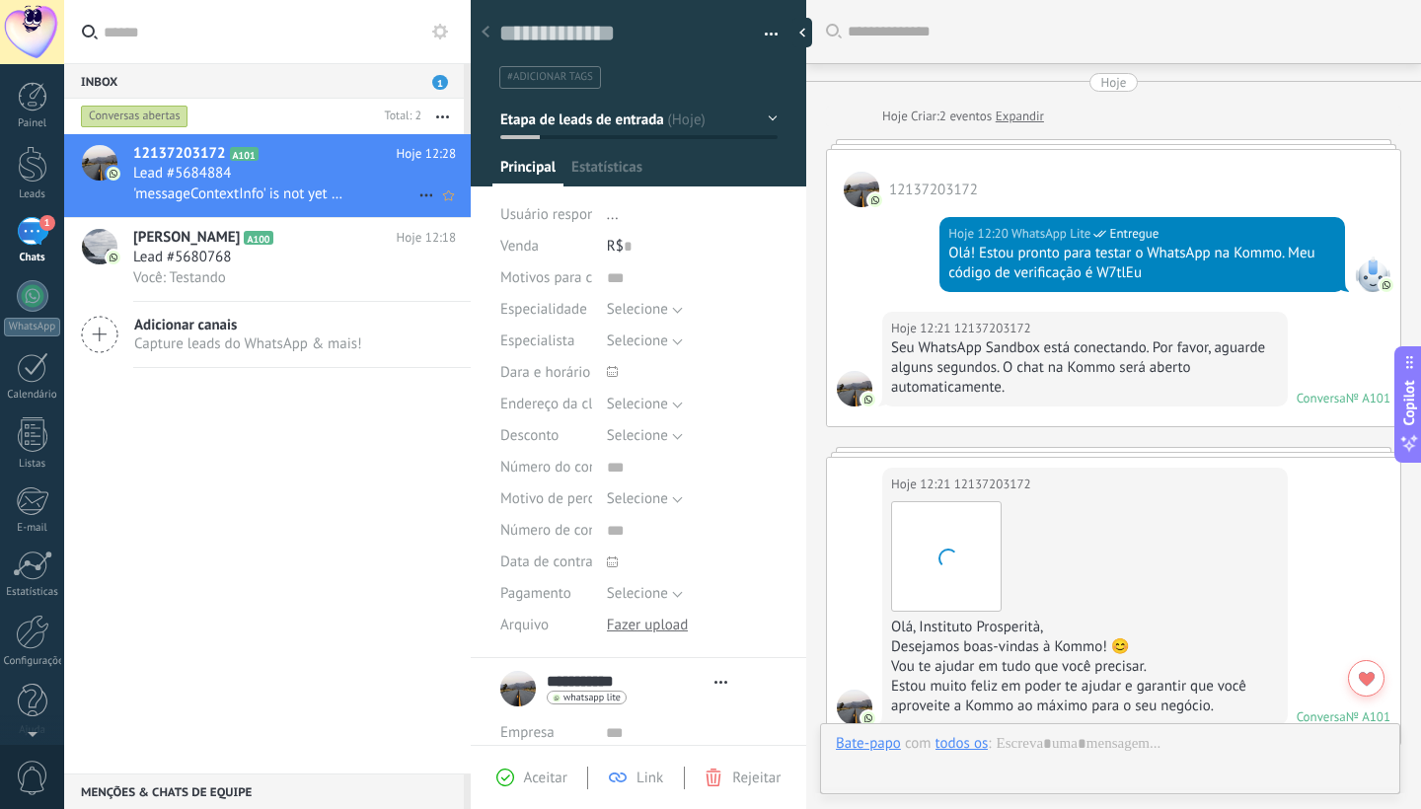
type textarea "**********"
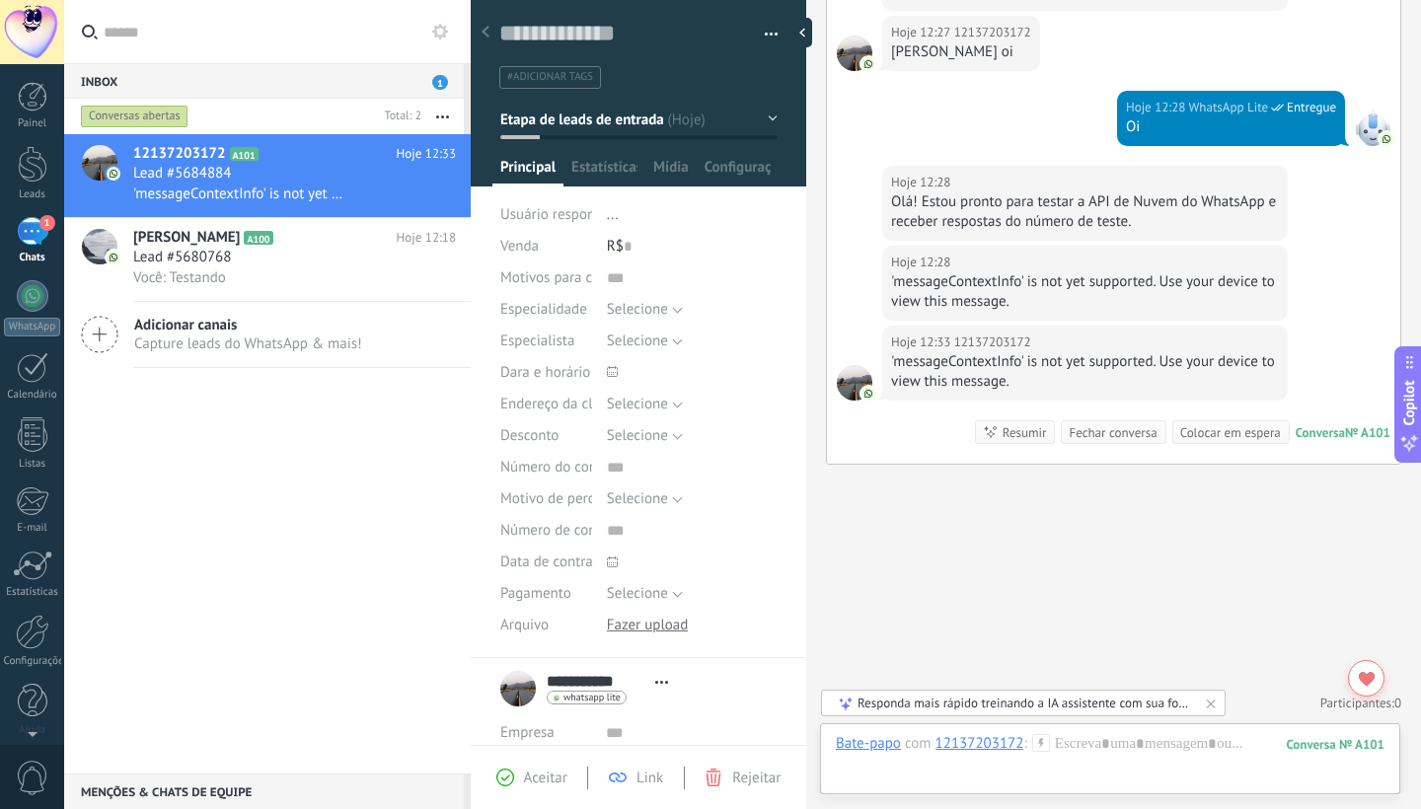
scroll to position [1456, 0]
